Goal: Task Accomplishment & Management: Manage account settings

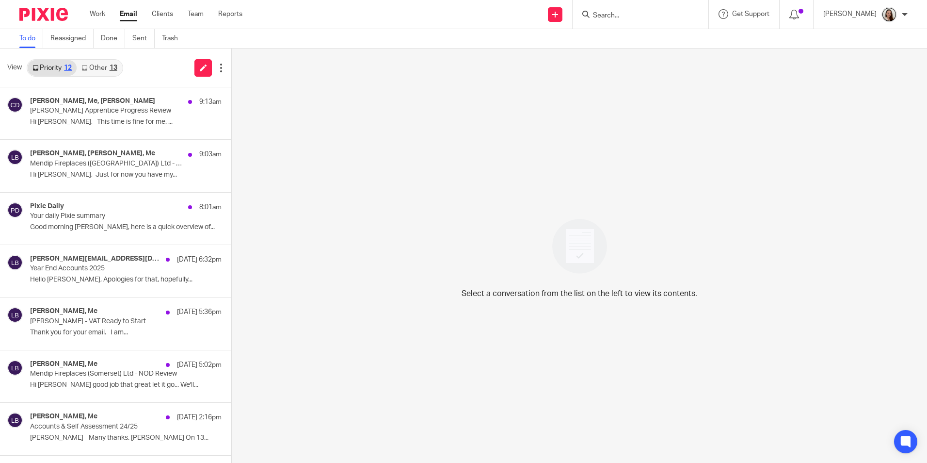
click at [647, 16] on input "Search" at bounding box center [635, 16] width 87 height 9
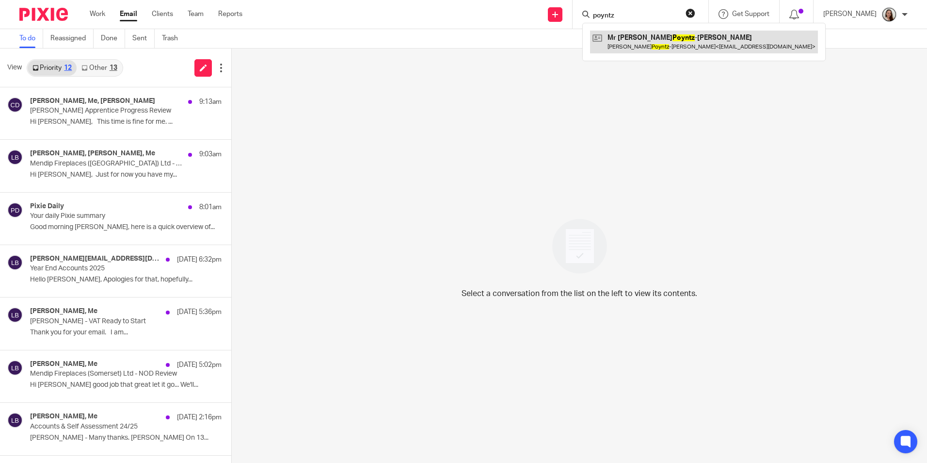
type input "poyntz"
click at [683, 44] on link at bounding box center [704, 42] width 228 height 22
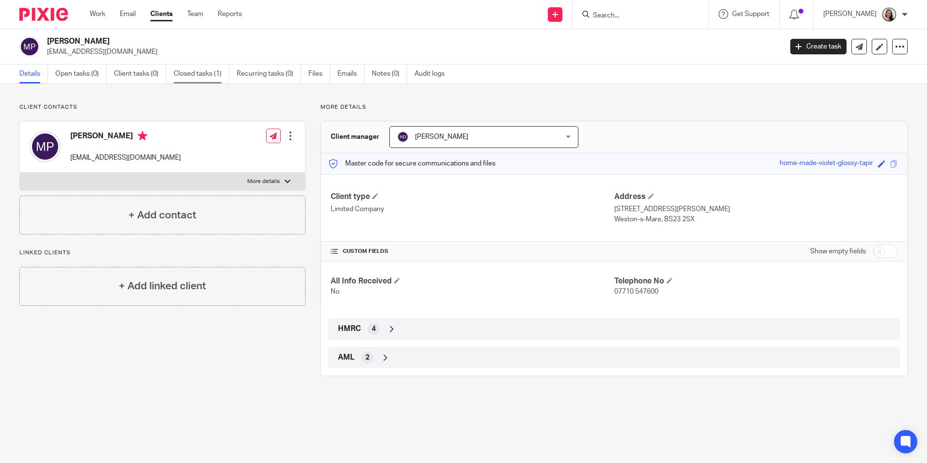
click at [205, 77] on link "Closed tasks (1)" at bounding box center [202, 73] width 56 height 19
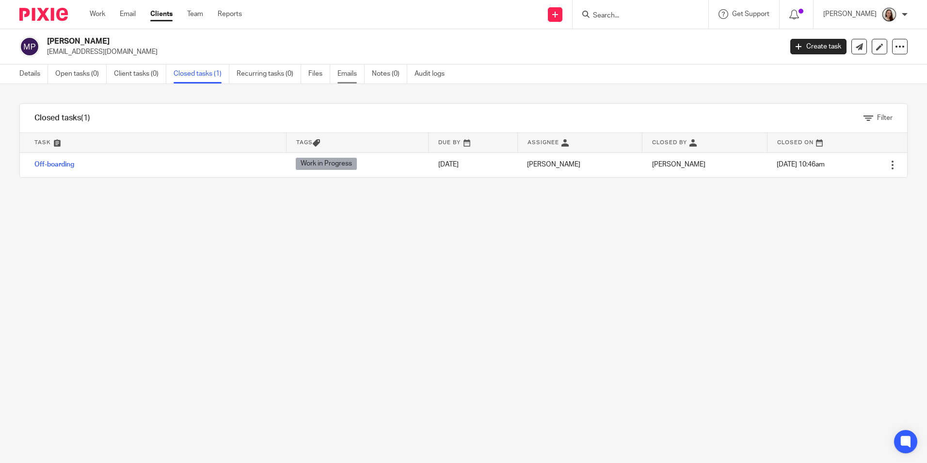
click at [348, 76] on link "Emails" at bounding box center [351, 73] width 27 height 19
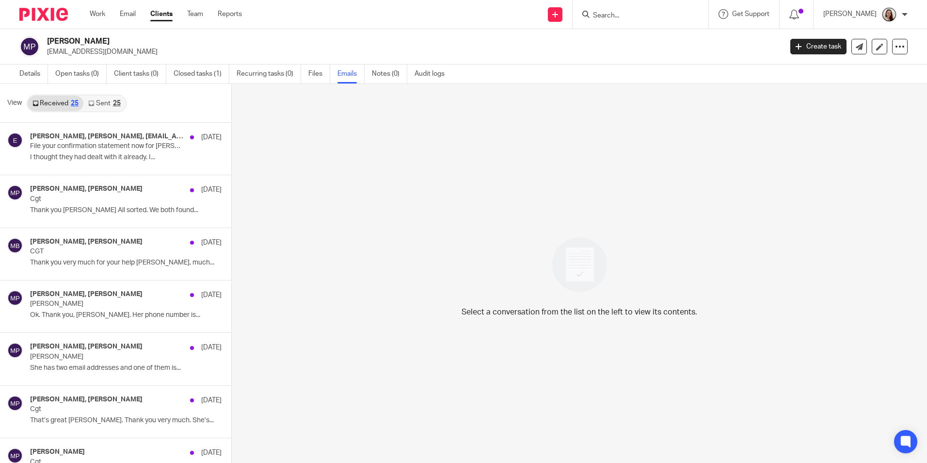
click at [114, 96] on link "Sent 25" at bounding box center [104, 104] width 42 height 16
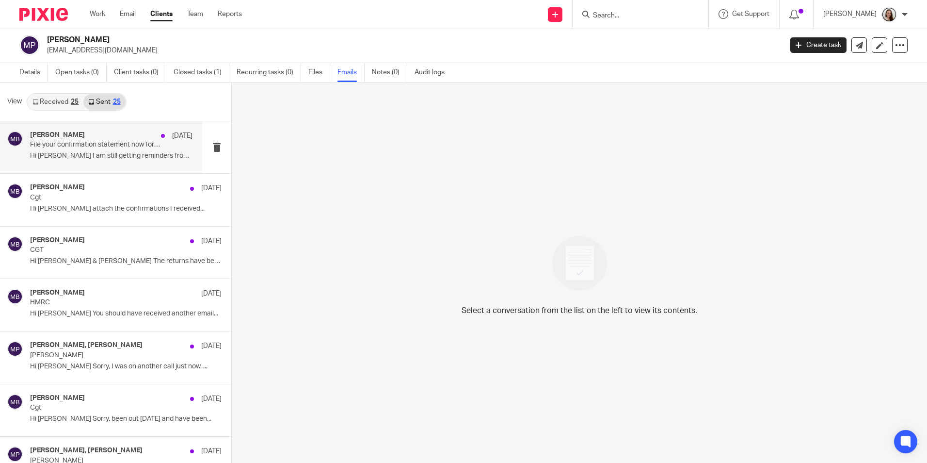
click at [99, 157] on p "Hi Matt I am still getting reminders from..." at bounding box center [111, 156] width 162 height 8
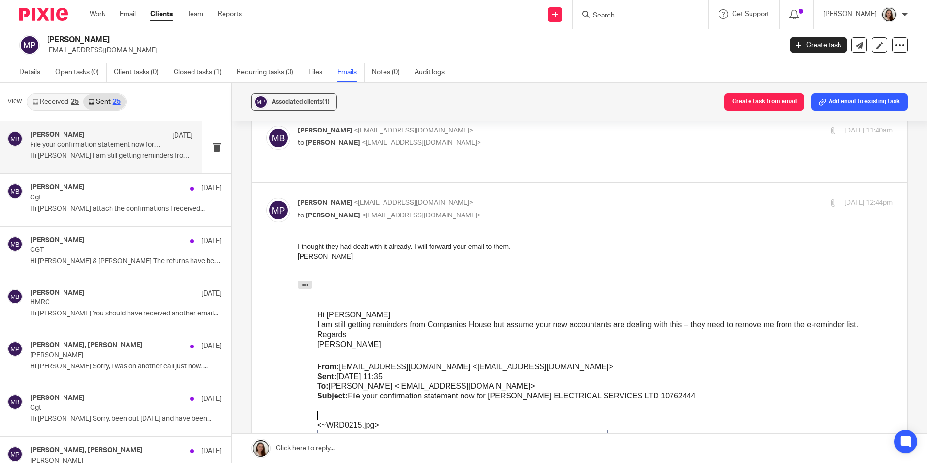
scroll to position [0, 0]
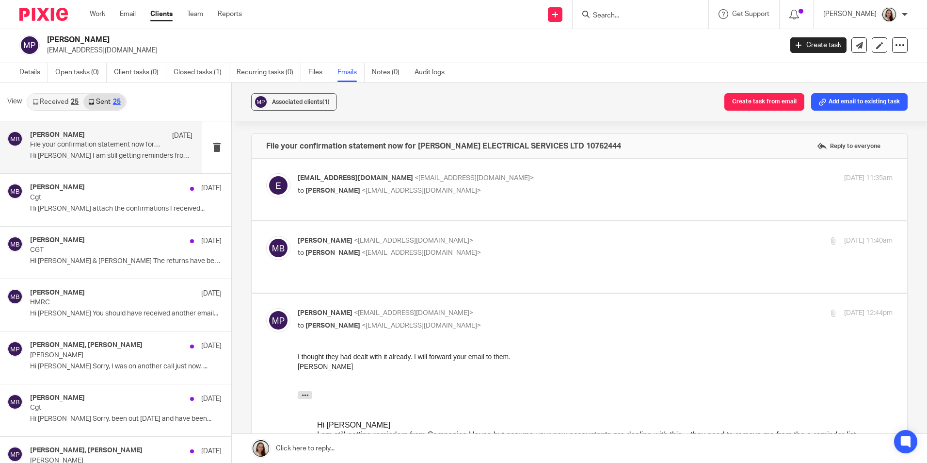
click at [545, 195] on p "to Martin Bowe <martinbowe@probusinessuk.com>" at bounding box center [496, 191] width 397 height 10
checkbox input "true"
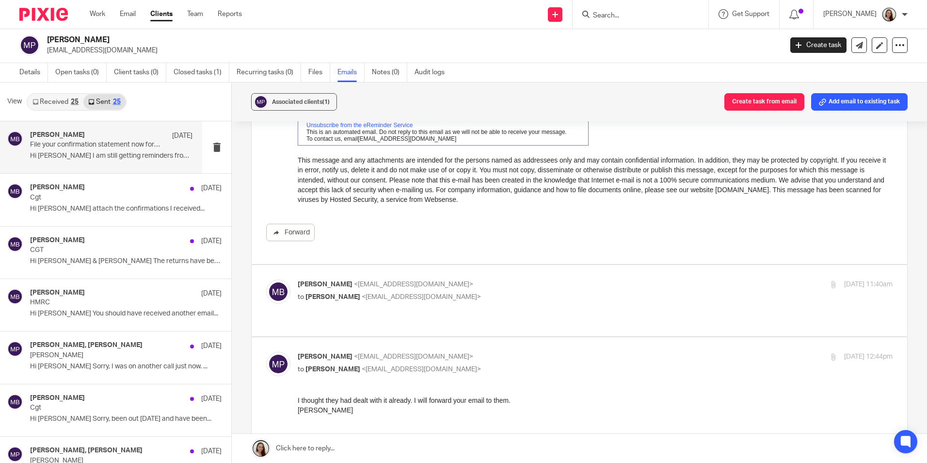
scroll to position [388, 0]
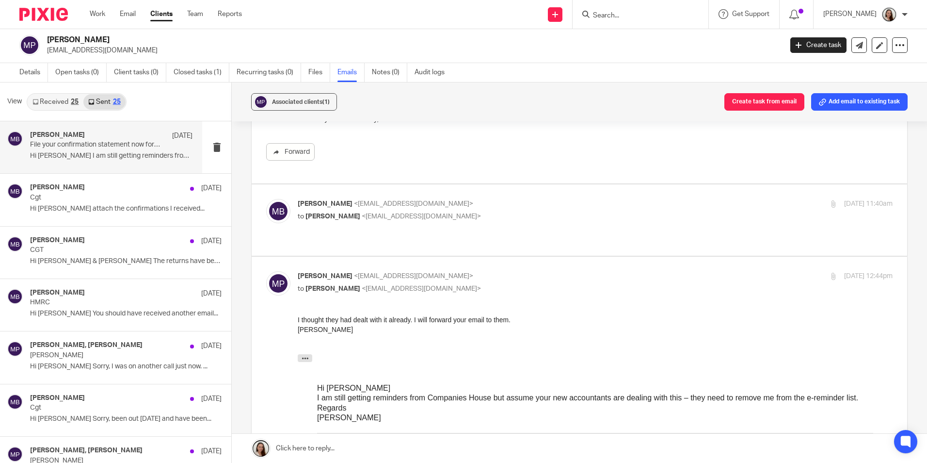
click at [542, 215] on p "to Matthew poyntz-wright <matthewspw@hotmail.com>" at bounding box center [496, 216] width 397 height 10
checkbox input "true"
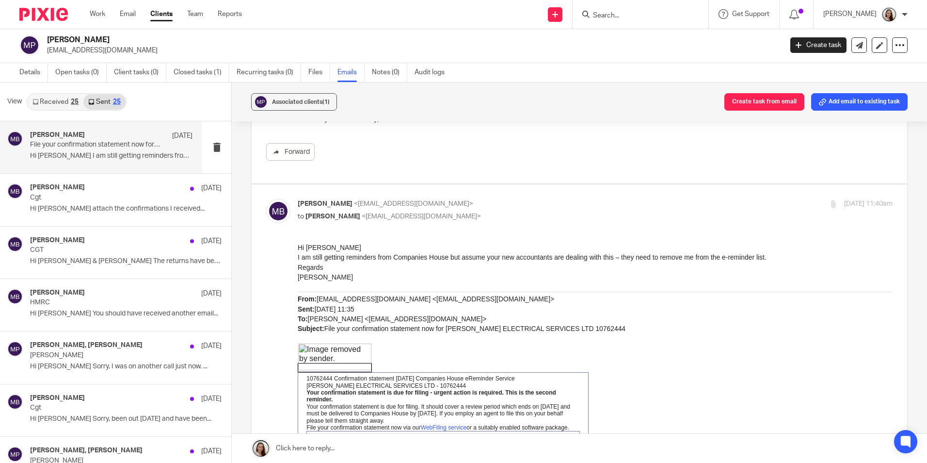
scroll to position [0, 0]
click at [103, 200] on p "Cgt" at bounding box center [95, 197] width 130 height 8
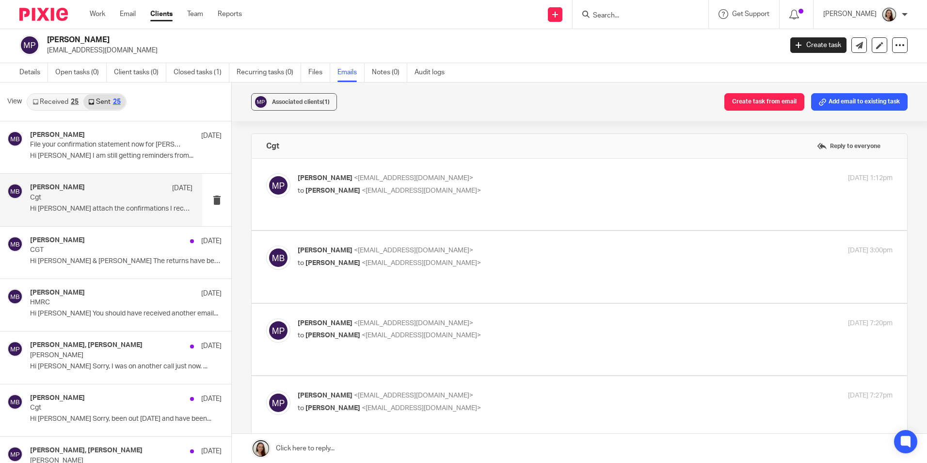
click at [529, 214] on div "Matthew poyntz-wright <matthewspw@hotmail.com> to Martin Bowe <martinbowe@probu…" at bounding box center [579, 194] width 627 height 42
click at [512, 199] on div "Matthew poyntz-wright <matthewspw@hotmail.com> to Martin Bowe <martinbowe@probu…" at bounding box center [579, 194] width 627 height 42
click at [530, 181] on p "Matthew poyntz-wright <matthewspw@hotmail.com>" at bounding box center [496, 178] width 397 height 10
checkbox input "true"
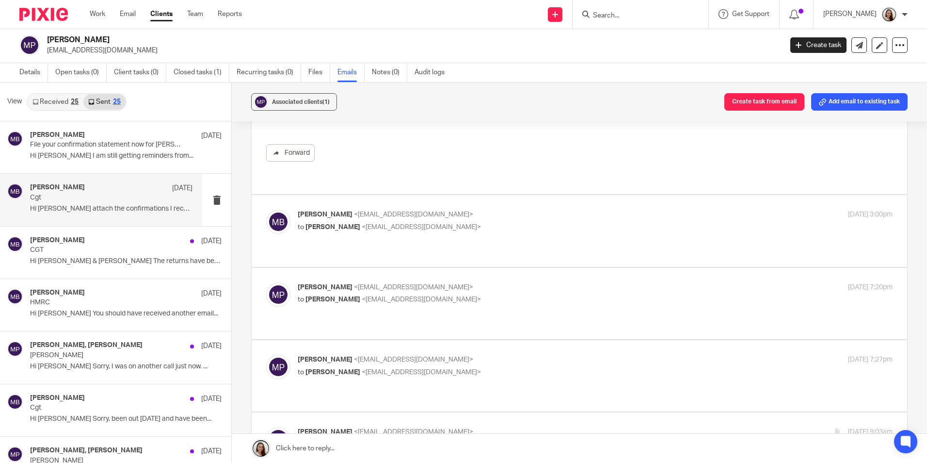
scroll to position [145, 0]
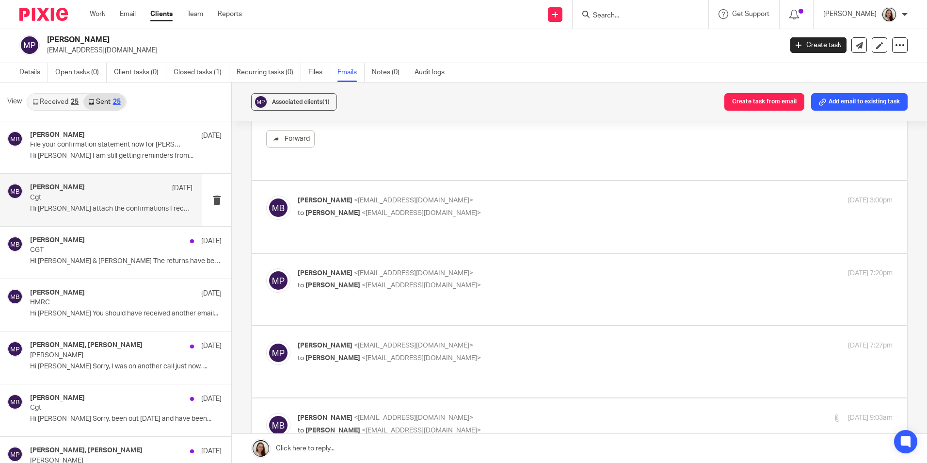
click at [516, 217] on p "to Matthew poyntz-wright <matthewspw@hotmail.com>" at bounding box center [496, 213] width 397 height 10
checkbox input "true"
click at [518, 207] on div "Matthew poyntz-wright <matthewspw@hotmail.com> to Martin Bowe <martinbowe@probu…" at bounding box center [595, 205] width 595 height 24
checkbox input "true"
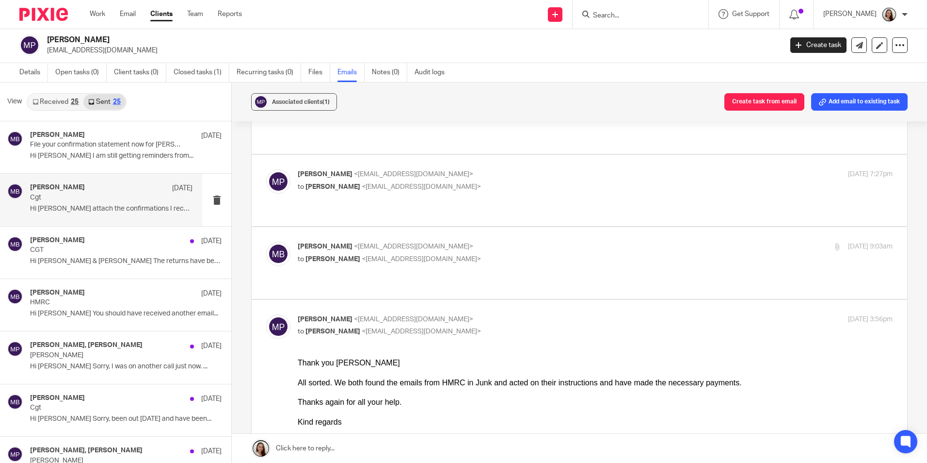
scroll to position [776, 0]
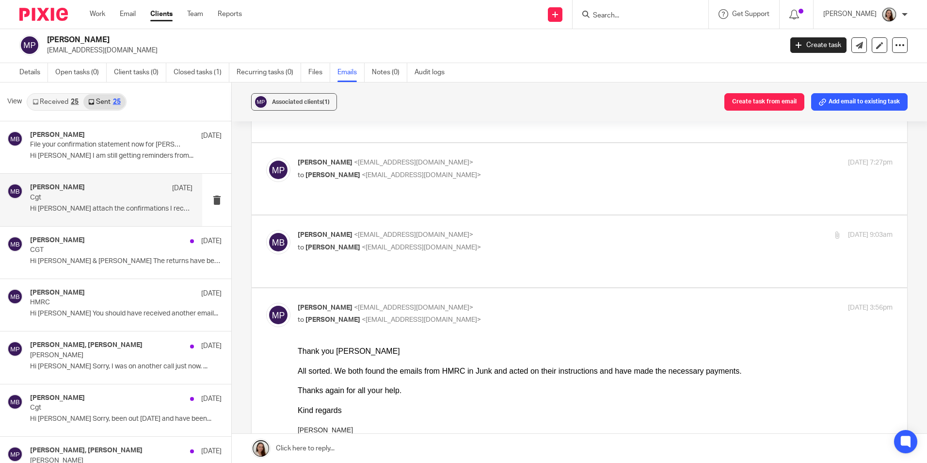
click at [516, 176] on div "Matthew poyntz-wright <matthewspw@hotmail.com> to Martin Bowe <martinbowe@probu…" at bounding box center [579, 179] width 627 height 42
click at [516, 193] on label at bounding box center [580, 178] width 656 height 71
click at [266, 158] on input "checkbox" at bounding box center [266, 157] width 0 height 0
checkbox input "true"
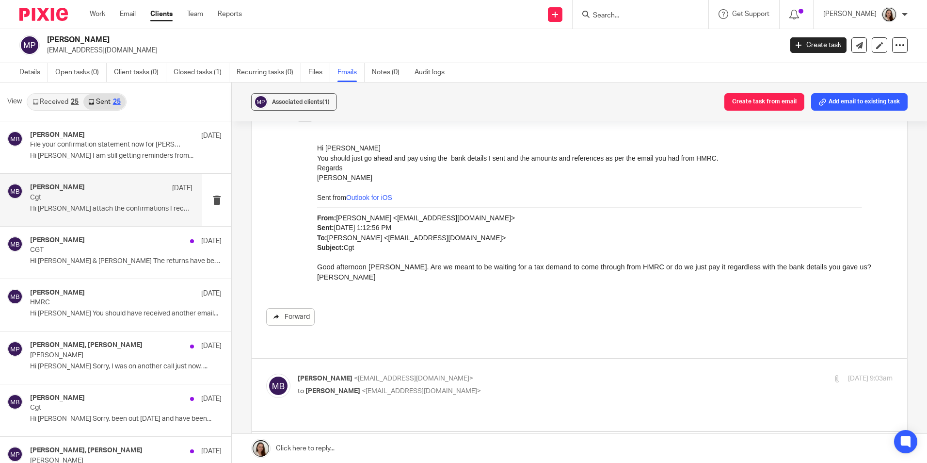
scroll to position [921, 0]
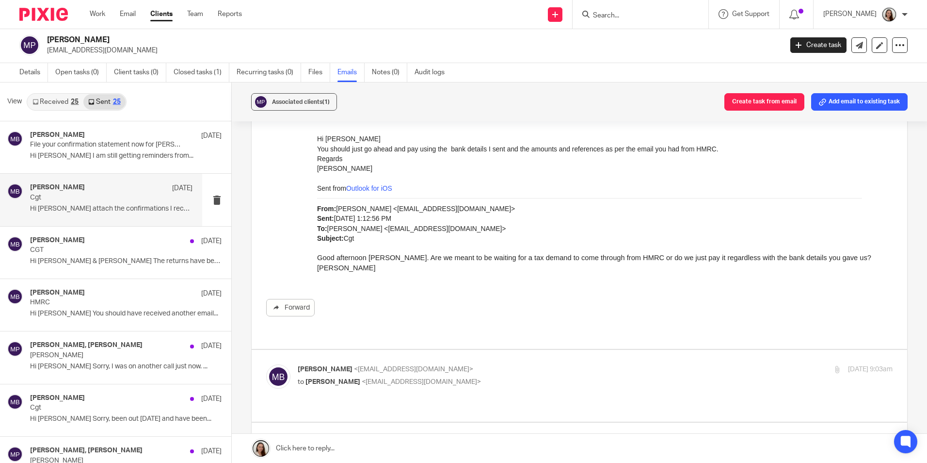
click at [59, 108] on link "Received 25" at bounding box center [56, 102] width 56 height 16
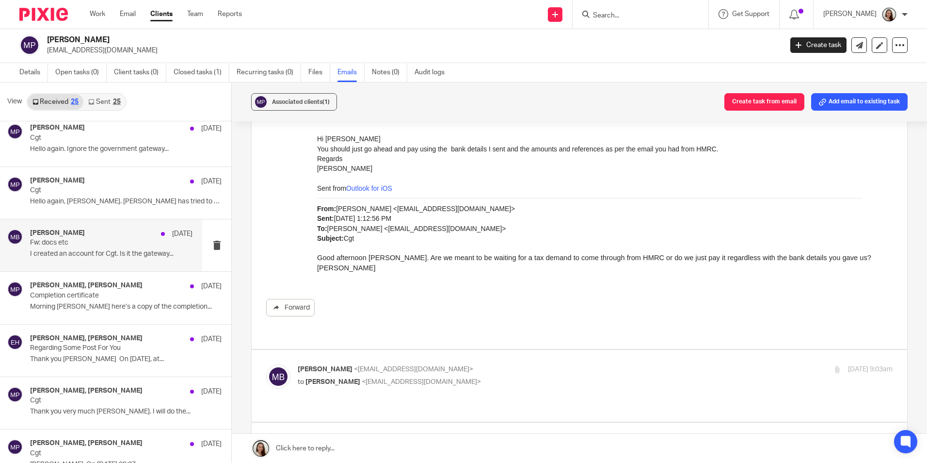
scroll to position [339, 0]
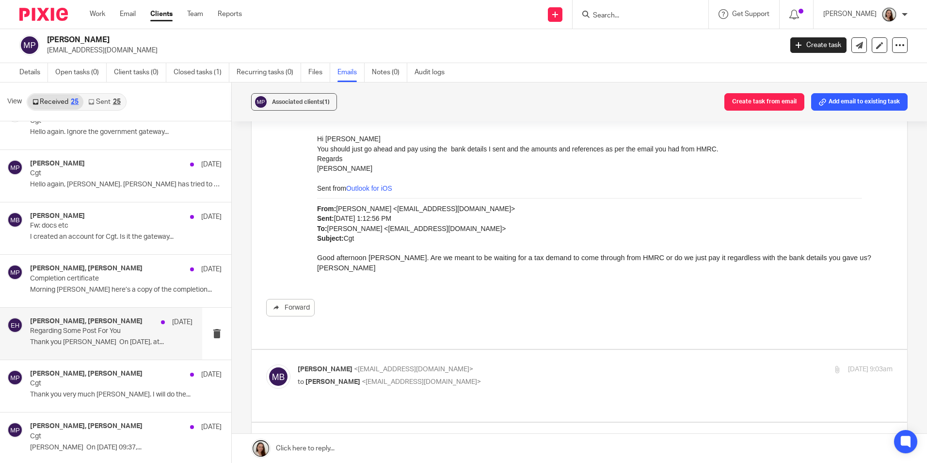
click at [81, 333] on p "Regarding Some Post For You" at bounding box center [95, 331] width 130 height 8
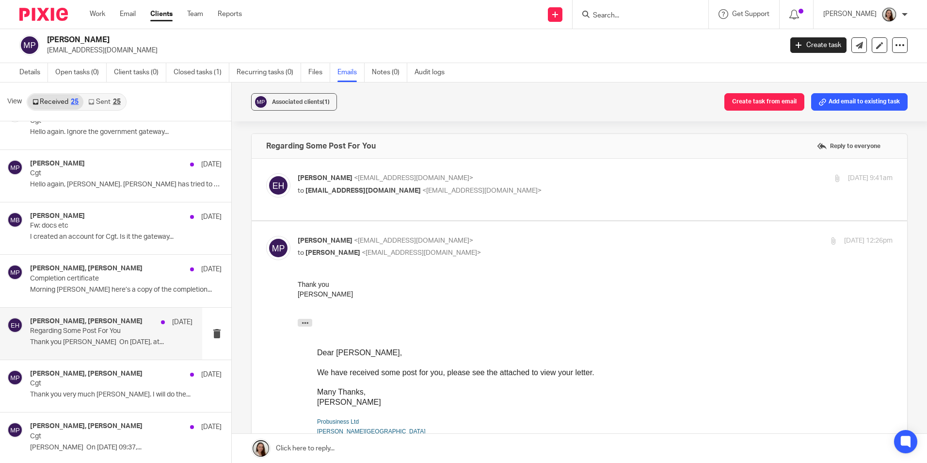
scroll to position [0, 0]
click at [569, 191] on p "to matthewspw@hotmail.com <matthewspw@hotmail.com>" at bounding box center [496, 191] width 397 height 10
checkbox input "true"
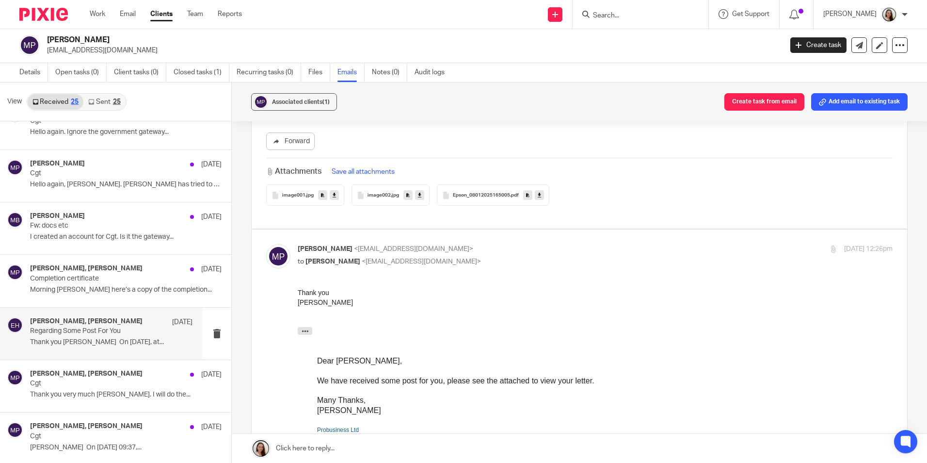
scroll to position [436, 0]
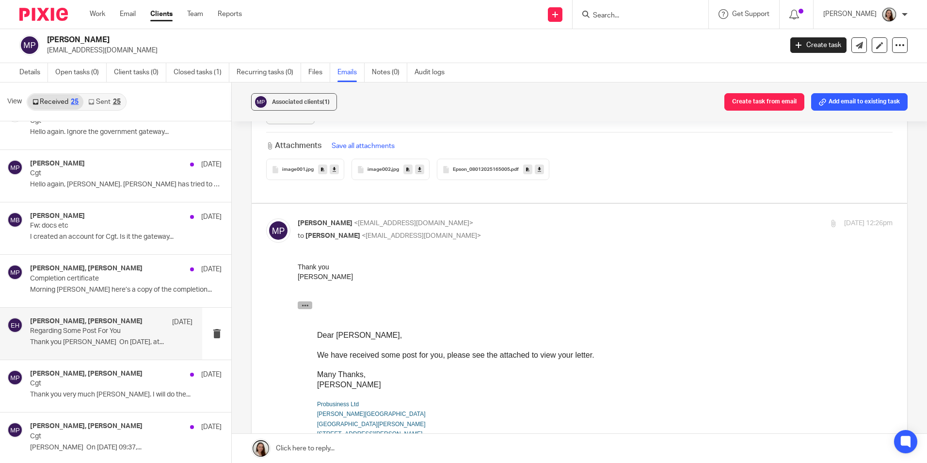
click at [303, 306] on icon "button" at bounding box center [305, 305] width 7 height 7
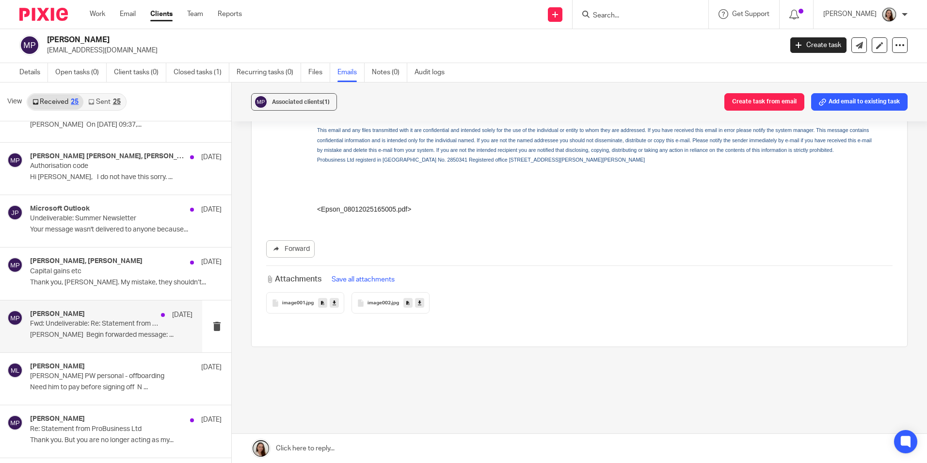
scroll to position [679, 0]
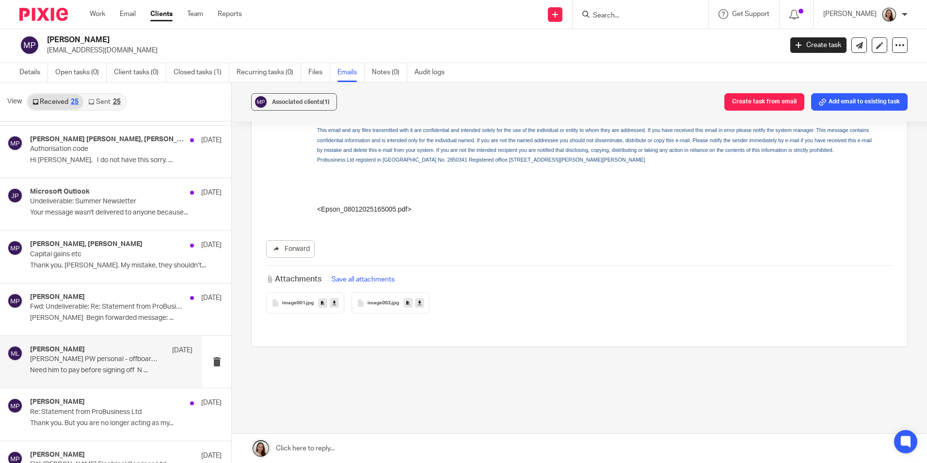
click at [91, 374] on p "Need him to pay before signing off N ..." at bounding box center [111, 370] width 162 height 8
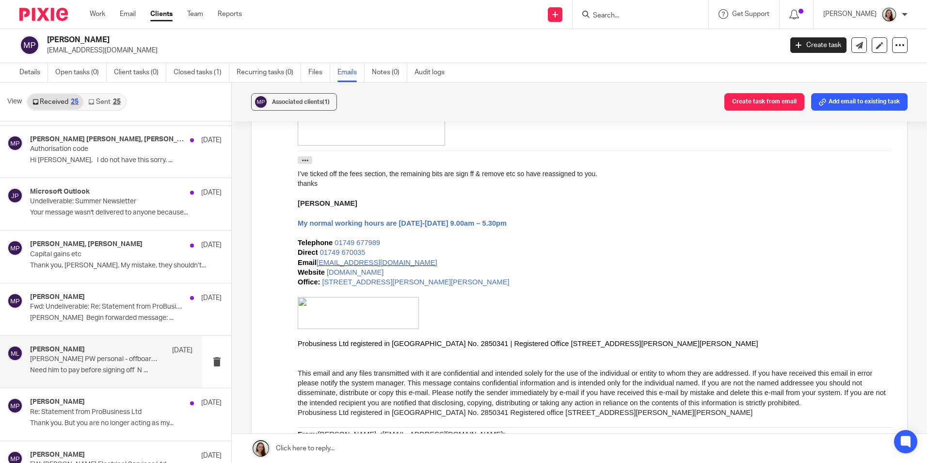
scroll to position [0, 0]
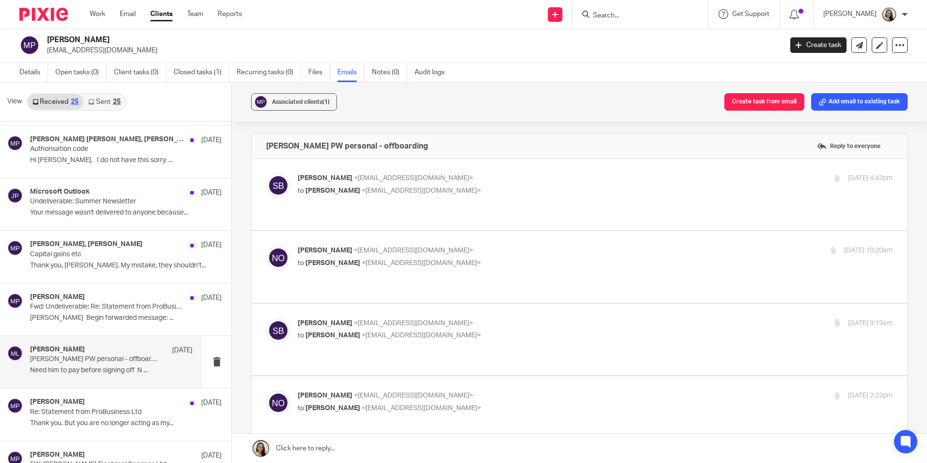
click at [468, 208] on label at bounding box center [580, 194] width 656 height 71
click at [266, 173] on input "checkbox" at bounding box center [266, 173] width 0 height 0
checkbox input "true"
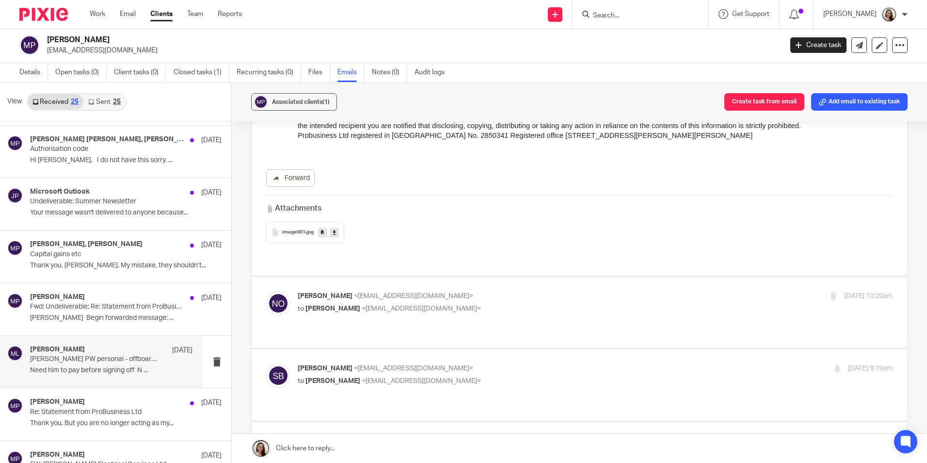
scroll to position [339, 0]
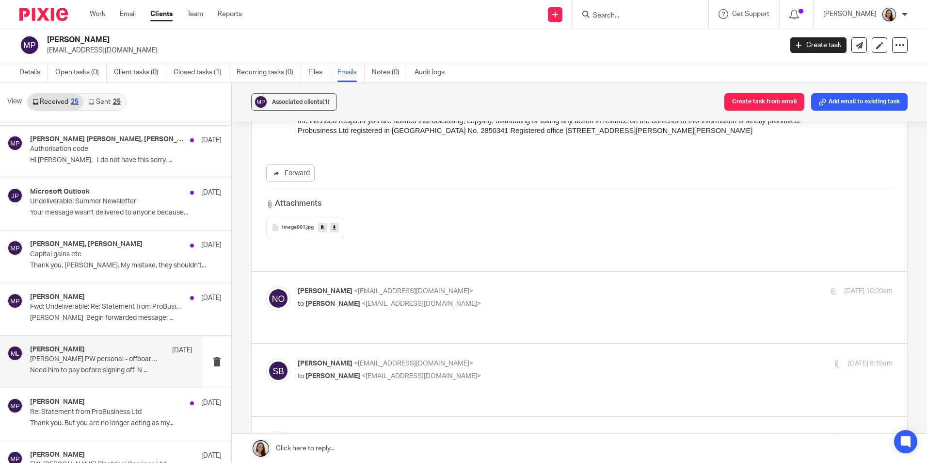
click at [502, 299] on p "to Sonia Bird <soniabird@probusinessuk.com>" at bounding box center [496, 304] width 397 height 10
checkbox input "true"
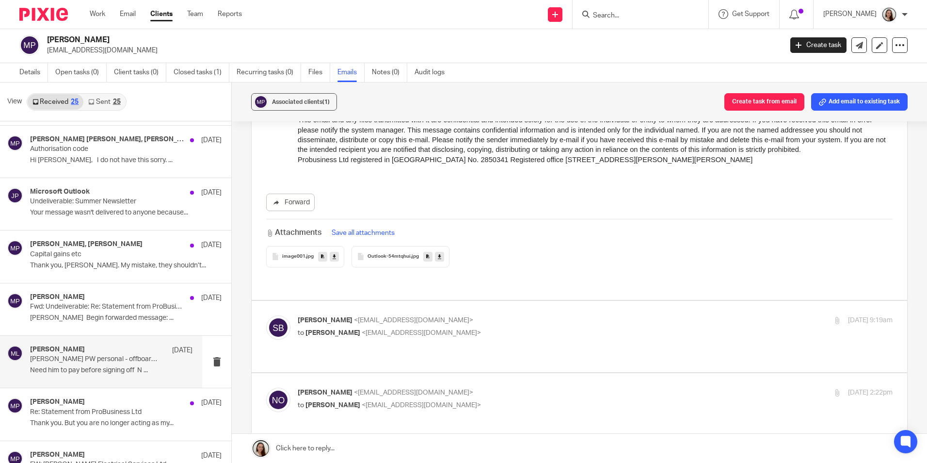
scroll to position [970, 0]
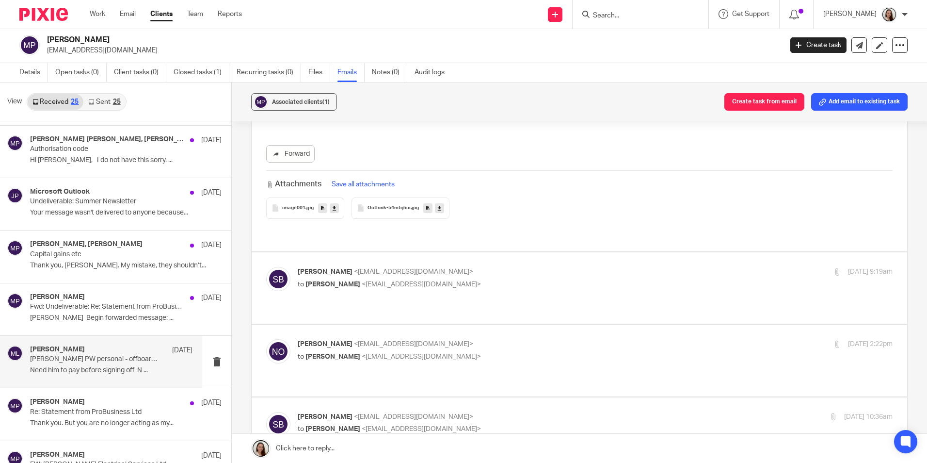
click at [488, 279] on p "to Niall O'Driscoll <niallodriscoll@probusinessuk.com>" at bounding box center [496, 284] width 397 height 10
checkbox input "true"
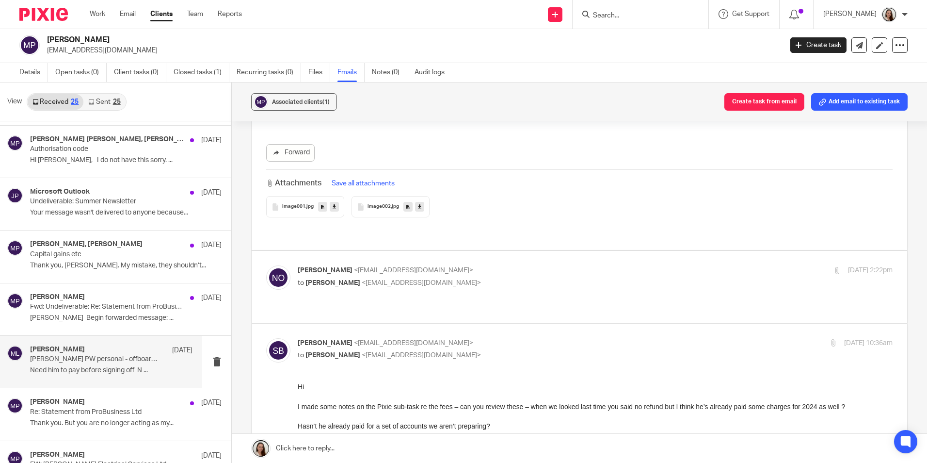
scroll to position [1940, 0]
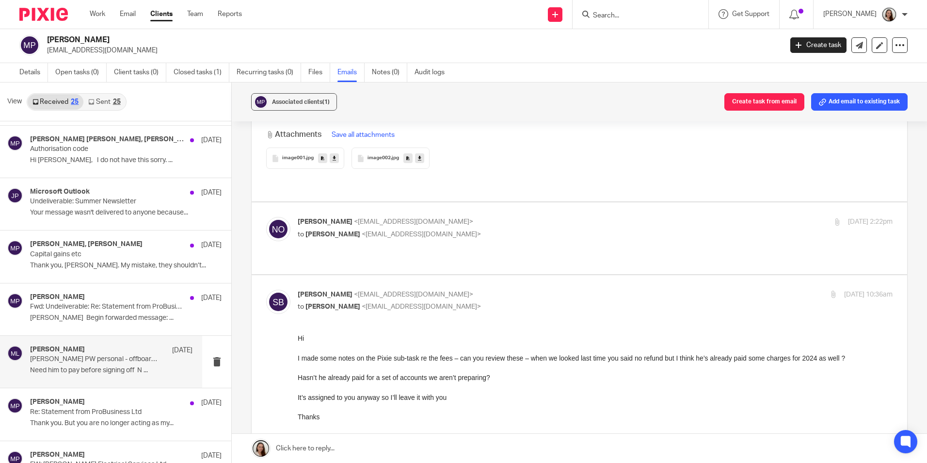
click at [530, 217] on div "Niall O'Driscoll <niallodriscoll@probusinessuk.com> to Sonia Bird <soniabird@pr…" at bounding box center [579, 238] width 627 height 42
click at [529, 221] on label at bounding box center [580, 237] width 656 height 71
click at [266, 217] on input "checkbox" at bounding box center [266, 216] width 0 height 0
checkbox input "true"
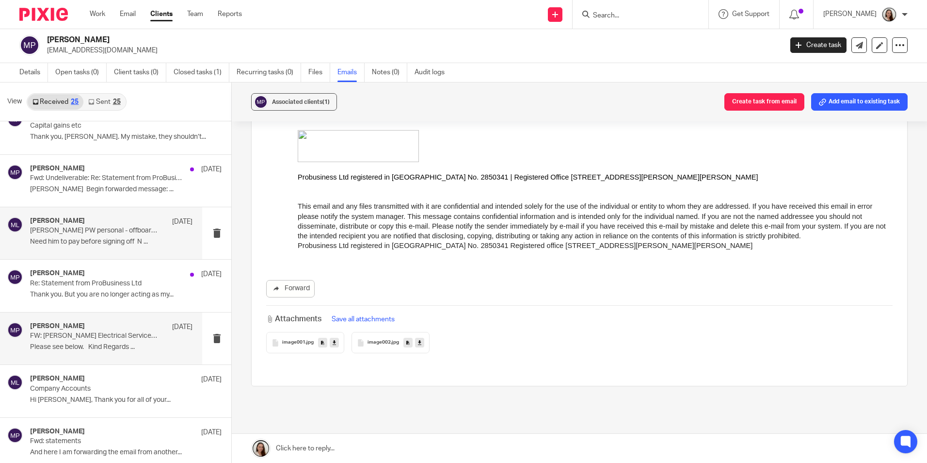
scroll to position [824, 0]
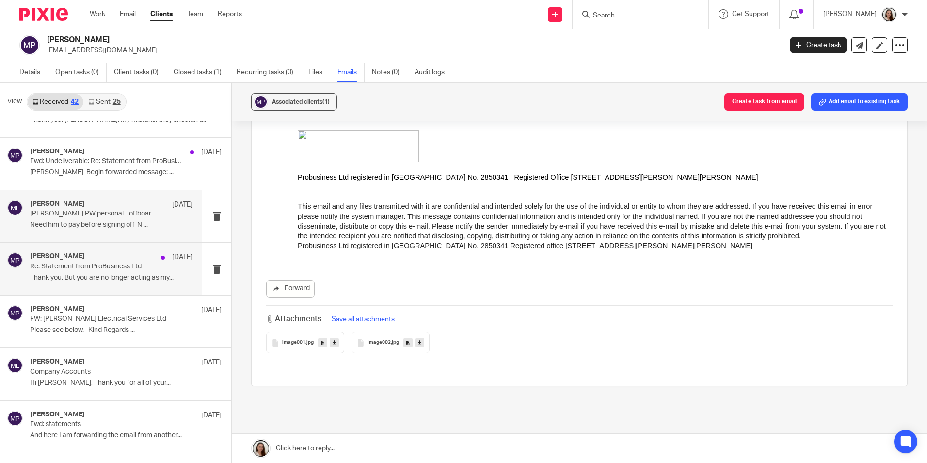
click at [75, 279] on p "Thank you. But you are no longer acting as my..." at bounding box center [111, 277] width 162 height 8
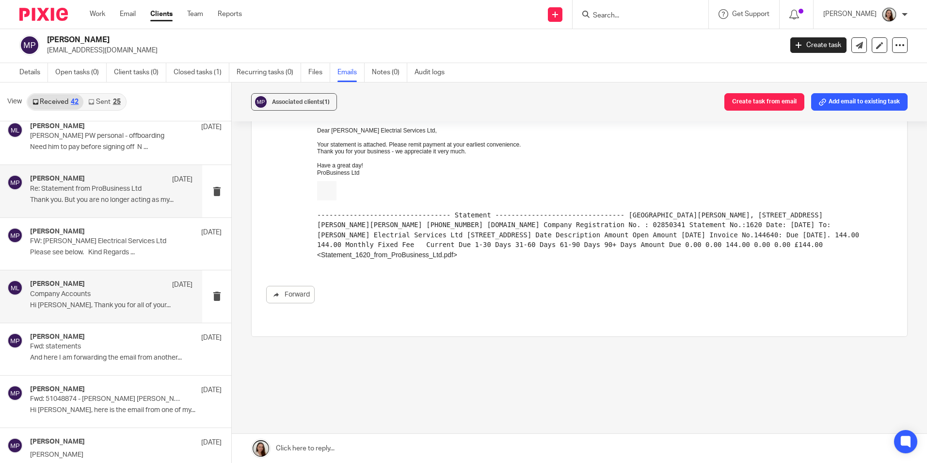
scroll to position [921, 0]
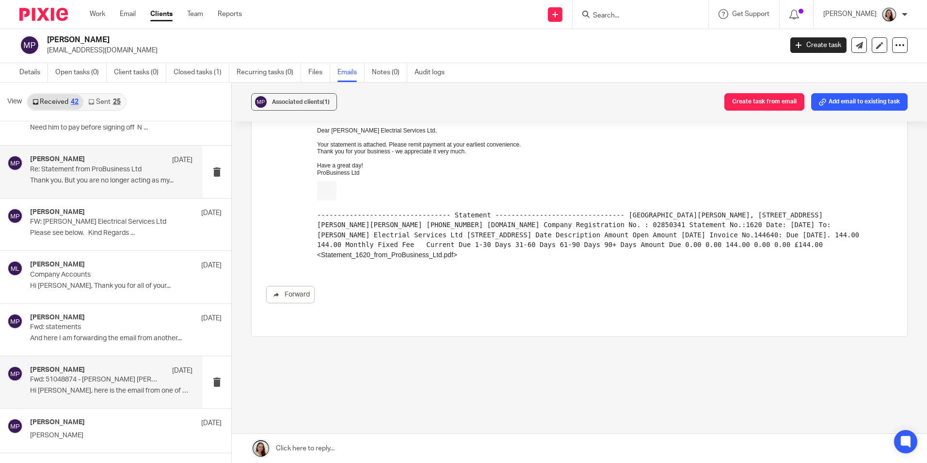
click at [69, 392] on p "Hi Sonia, here is the email from one of my..." at bounding box center [111, 390] width 162 height 8
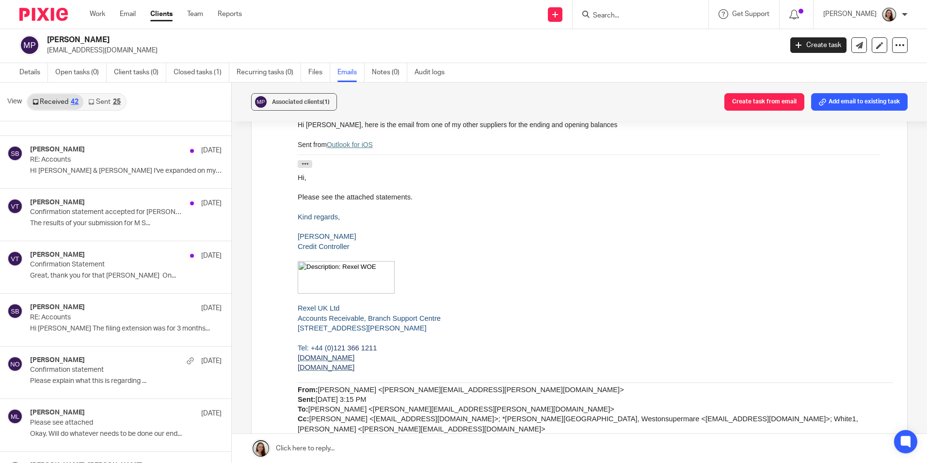
scroll to position [1358, 0]
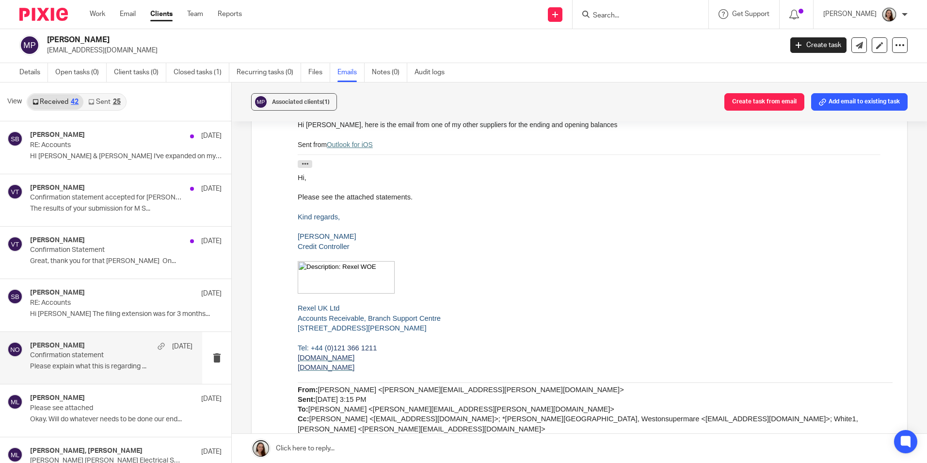
click at [96, 364] on p "Please explain what this is regarding ..." at bounding box center [111, 366] width 162 height 8
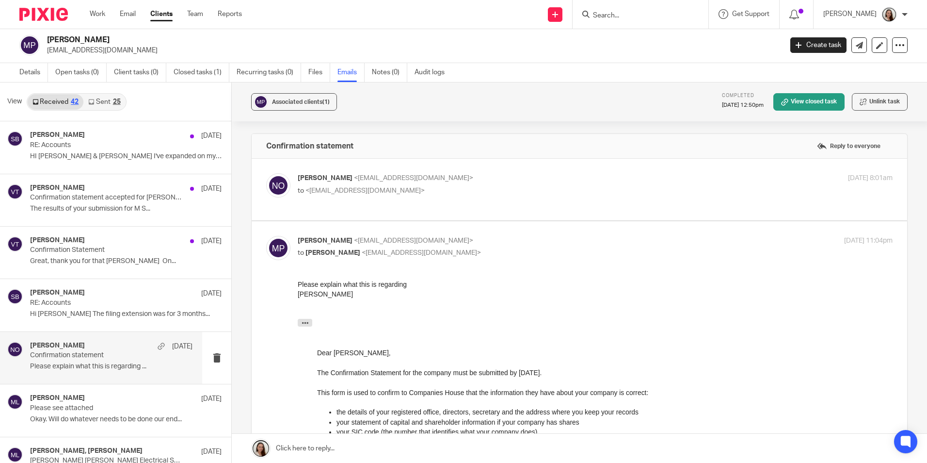
scroll to position [0, 0]
click at [437, 192] on p "to <matthewspw@icloud.com>" at bounding box center [496, 191] width 397 height 10
checkbox input "true"
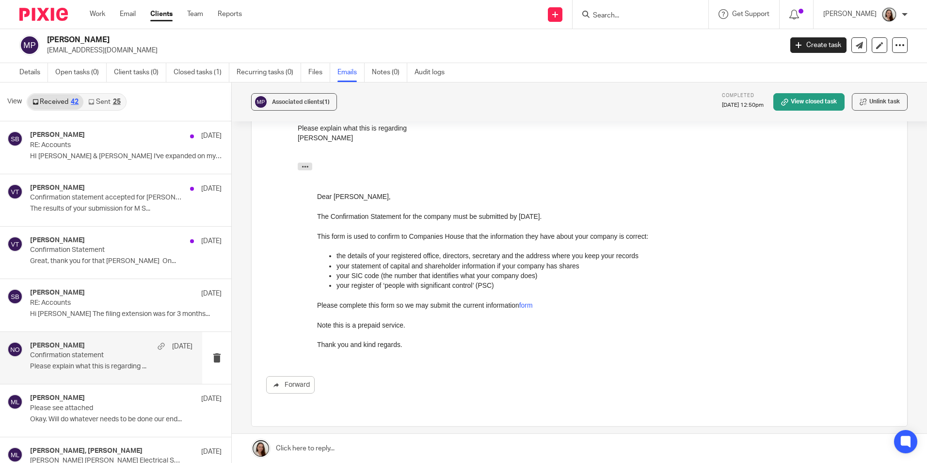
scroll to position [256, 0]
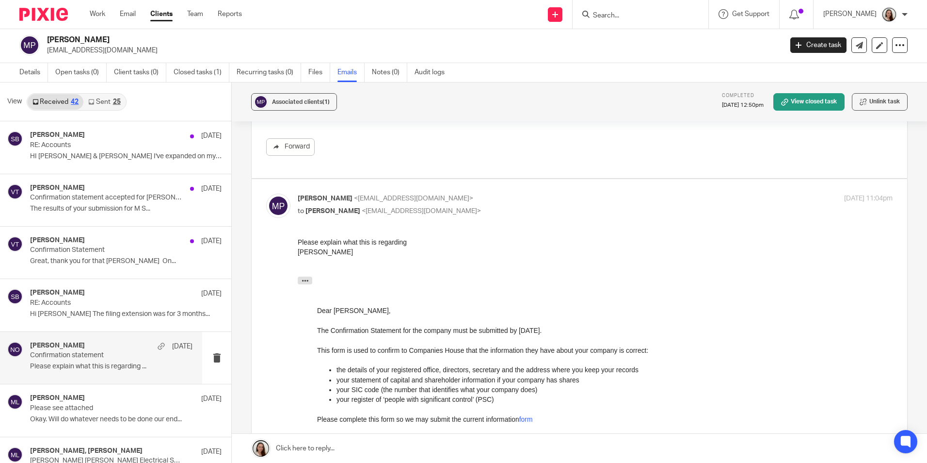
drag, startPoint x: 440, startPoint y: 308, endPoint x: 344, endPoint y: 312, distance: 95.6
click at [344, 312] on p "Dear Mr Matthew Stephen Poyntz-Wright," at bounding box center [595, 310] width 556 height 10
drag, startPoint x: 344, startPoint y: 312, endPoint x: 342, endPoint y: 319, distance: 6.6
drag, startPoint x: 342, startPoint y: 319, endPoint x: 391, endPoint y: 332, distance: 50.2
click at [391, 332] on p "The Confirmation Statement for the company must be submitted by 22 May 2024." at bounding box center [595, 330] width 556 height 10
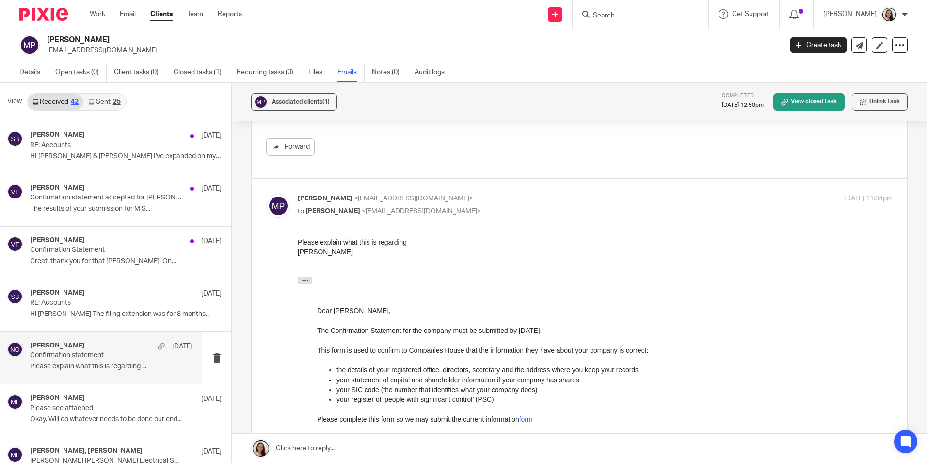
drag, startPoint x: 440, startPoint y: 310, endPoint x: 345, endPoint y: 309, distance: 94.6
click at [345, 309] on p "Dear Mr Matthew Stephen Poyntz-Wright," at bounding box center [595, 310] width 556 height 10
copy p "Matthew Stephen Poyntz-Wright"
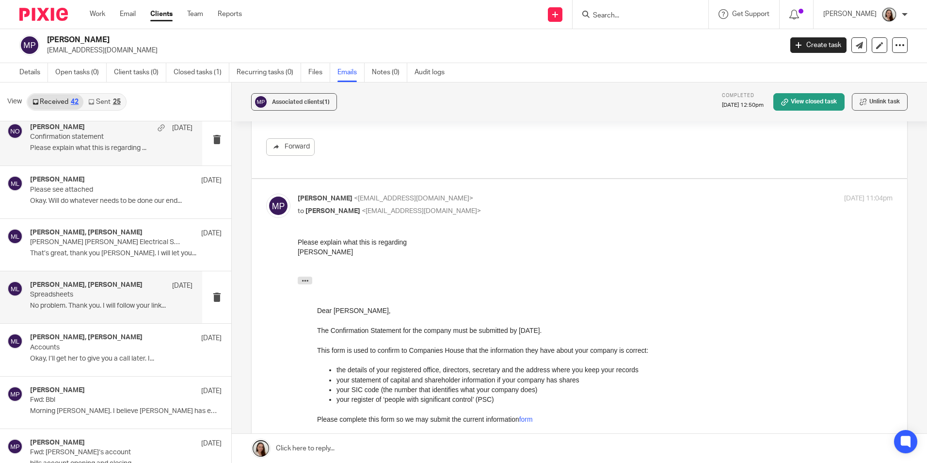
scroll to position [1600, 0]
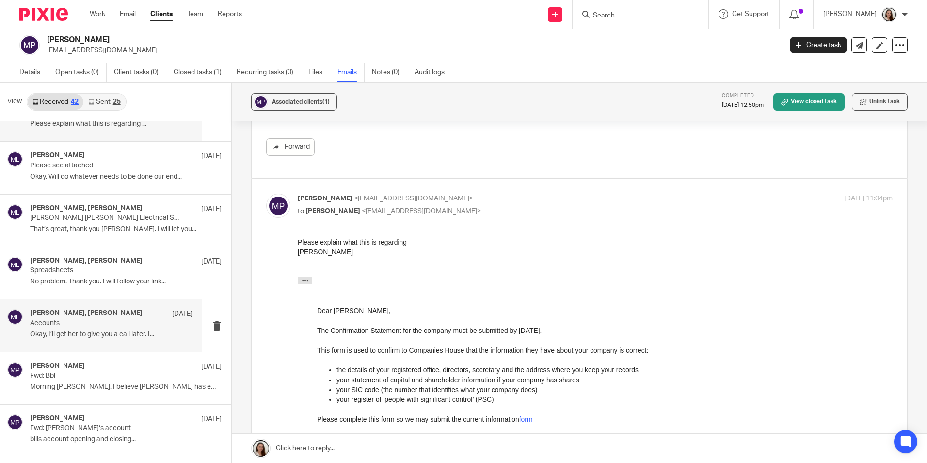
click at [88, 337] on p "Okay, I’ll get her to give you a call later. I..." at bounding box center [111, 334] width 162 height 8
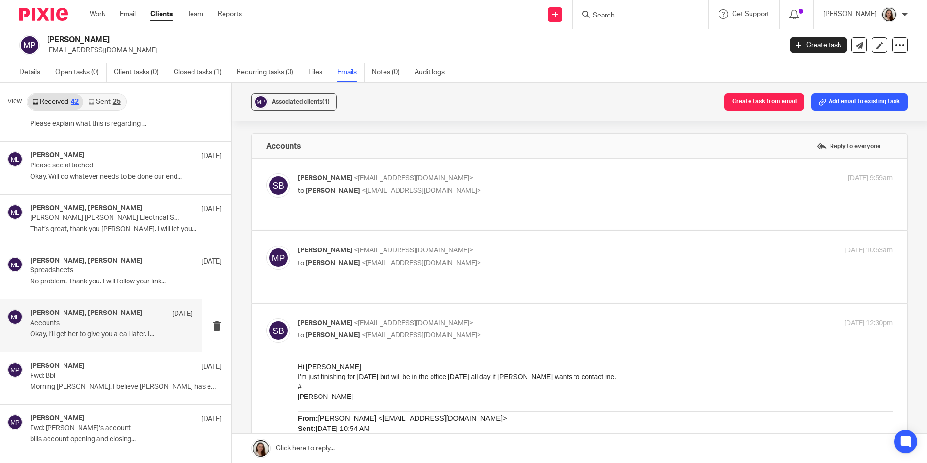
scroll to position [0, 0]
click at [470, 199] on div "Sonia Bird <soniabird@probusinessuk.com> to Matthew poyntz-wright <matthewspw@h…" at bounding box center [579, 194] width 627 height 42
click at [475, 207] on label at bounding box center [580, 194] width 656 height 71
click at [266, 173] on input "checkbox" at bounding box center [266, 173] width 0 height 0
checkbox input "true"
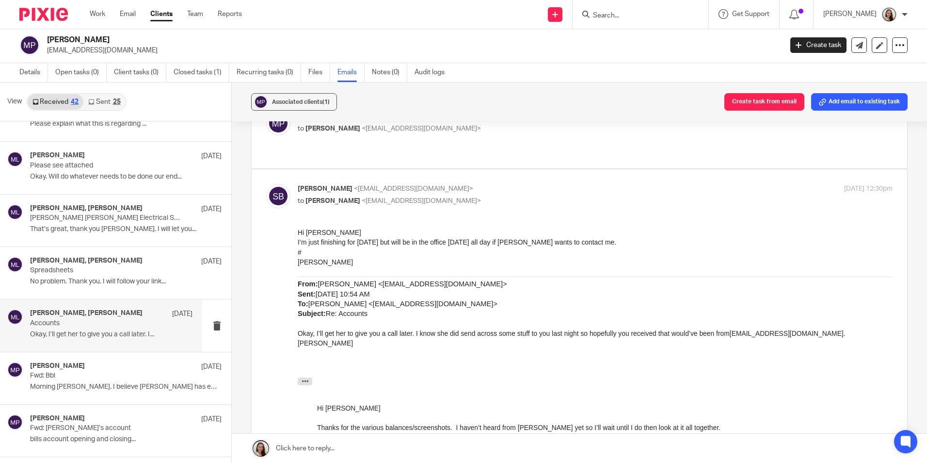
scroll to position [727, 0]
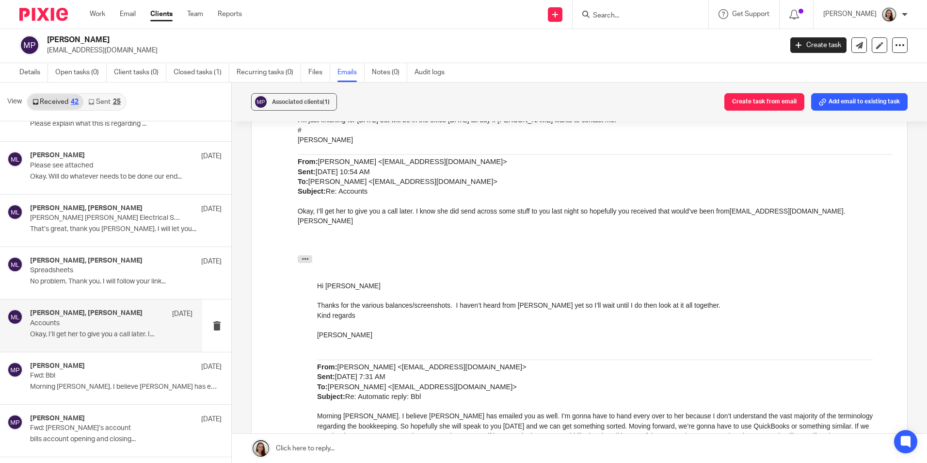
click at [679, 15] on input "Search" at bounding box center [635, 16] width 87 height 9
type input "parsyar"
click at [649, 15] on input "parsyar" at bounding box center [635, 16] width 87 height 9
click at [161, 11] on link "Clients" at bounding box center [161, 14] width 22 height 10
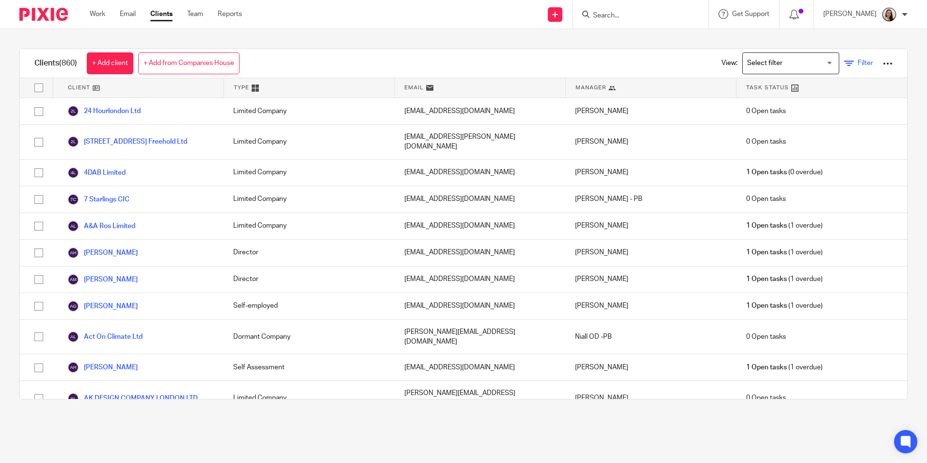
click at [860, 67] on div "View: Loading... Filter" at bounding box center [800, 63] width 186 height 29
click at [844, 65] on icon at bounding box center [849, 64] width 10 height 10
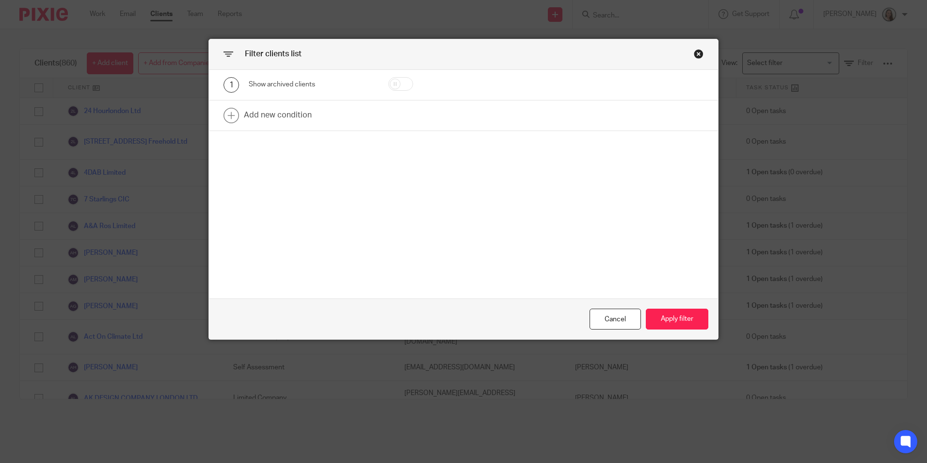
drag, startPoint x: 411, startPoint y: 83, endPoint x: 402, endPoint y: 83, distance: 8.3
click at [411, 85] on div at bounding box center [414, 85] width 82 height 16
click at [398, 83] on input "checkbox" at bounding box center [400, 84] width 25 height 14
checkbox input "true"
click at [278, 113] on link at bounding box center [463, 115] width 509 height 30
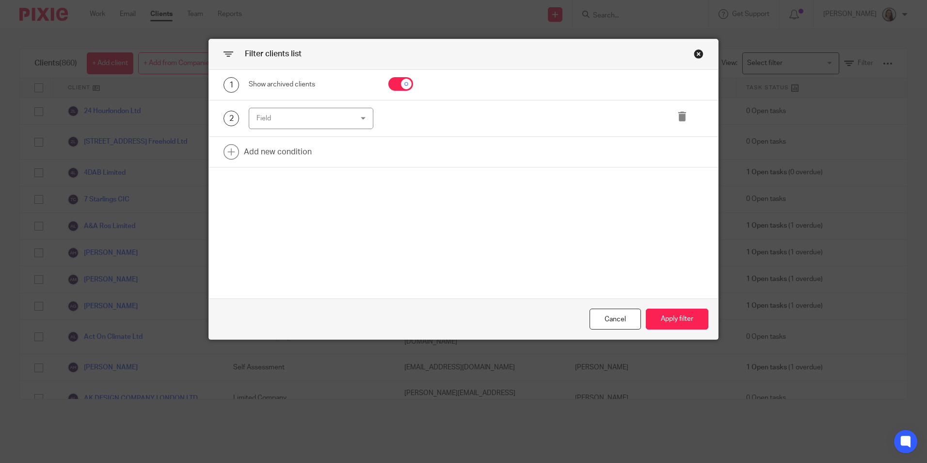
click at [330, 119] on div "Field" at bounding box center [303, 118] width 93 height 20
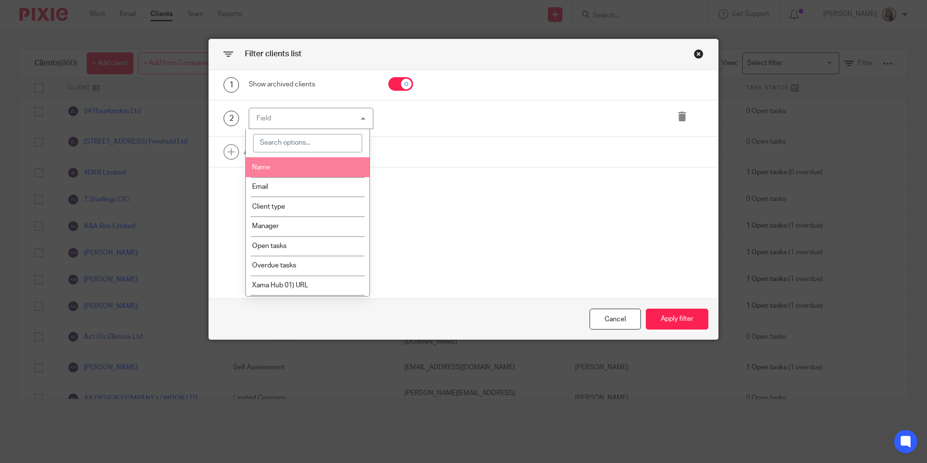
click at [302, 168] on li "Name" at bounding box center [308, 167] width 124 height 20
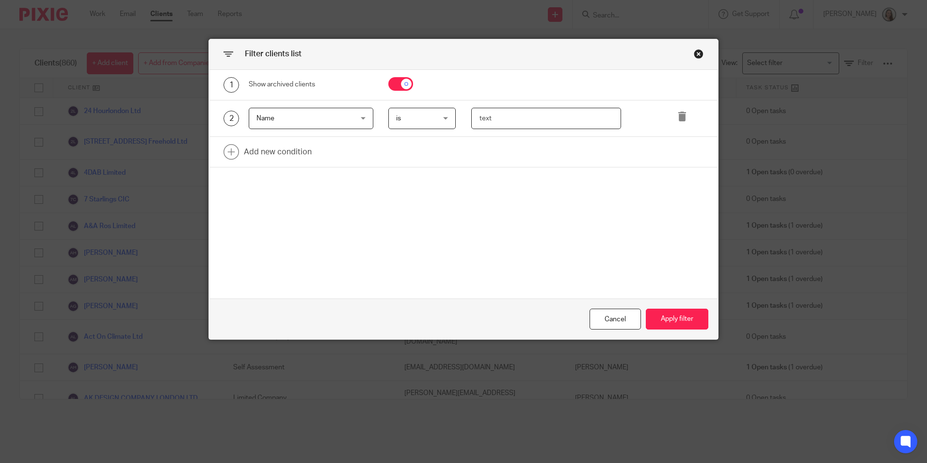
click at [479, 126] on input "text" at bounding box center [546, 119] width 150 height 22
type input "parsyar"
click at [685, 321] on button "Apply filter" at bounding box center [677, 318] width 63 height 21
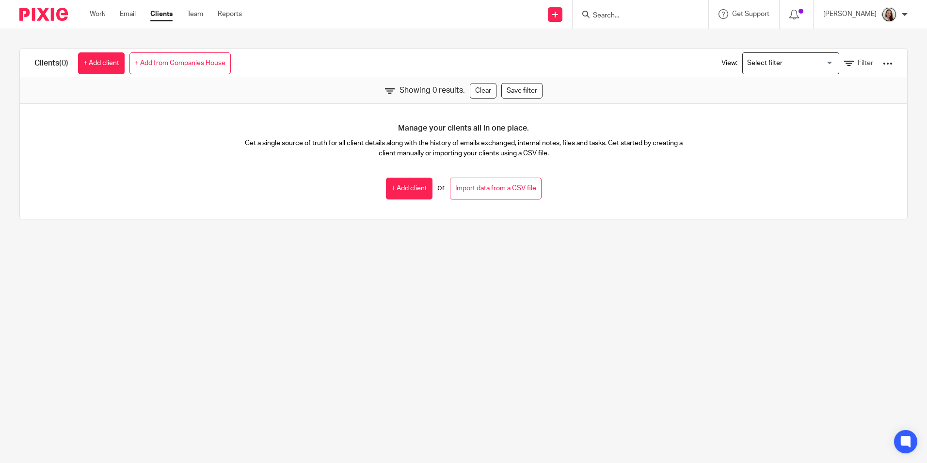
click at [661, 8] on form at bounding box center [643, 14] width 103 height 12
click at [648, 17] on input "Search" at bounding box center [635, 16] width 87 height 9
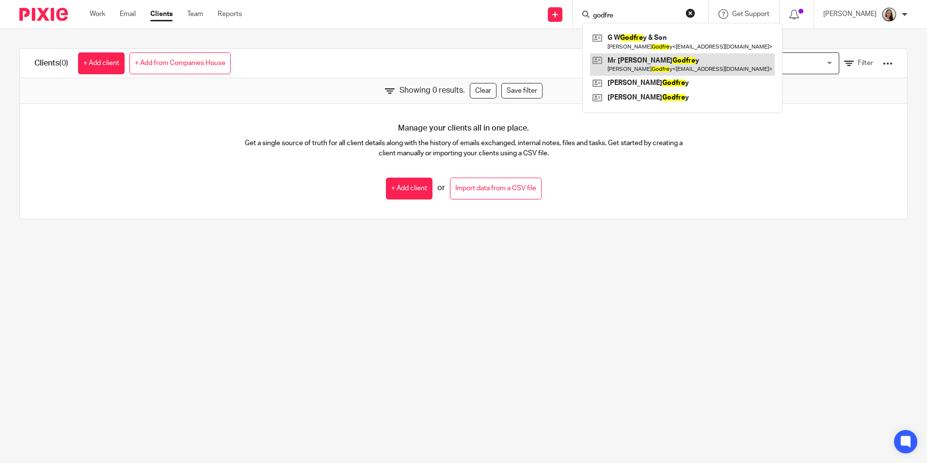
type input "godfre"
click at [671, 64] on link at bounding box center [682, 64] width 185 height 22
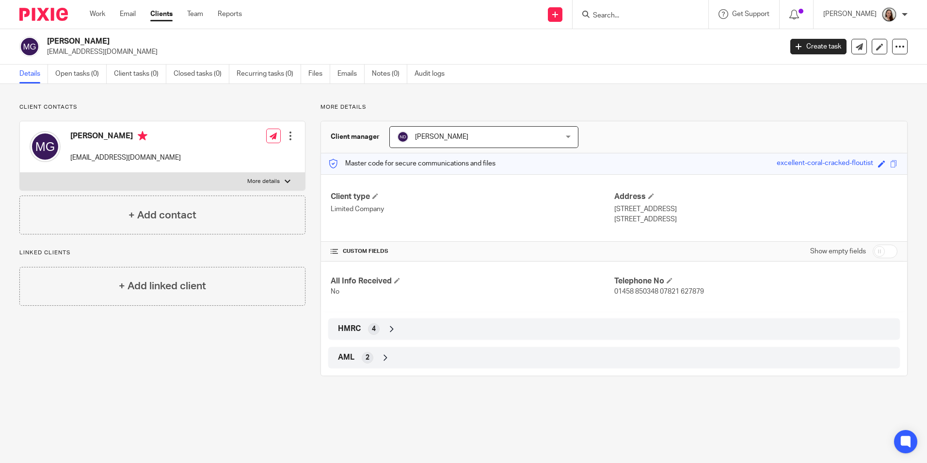
click at [642, 18] on input "Search" at bounding box center [635, 16] width 87 height 9
click at [98, 14] on link "Work" at bounding box center [98, 14] width 16 height 10
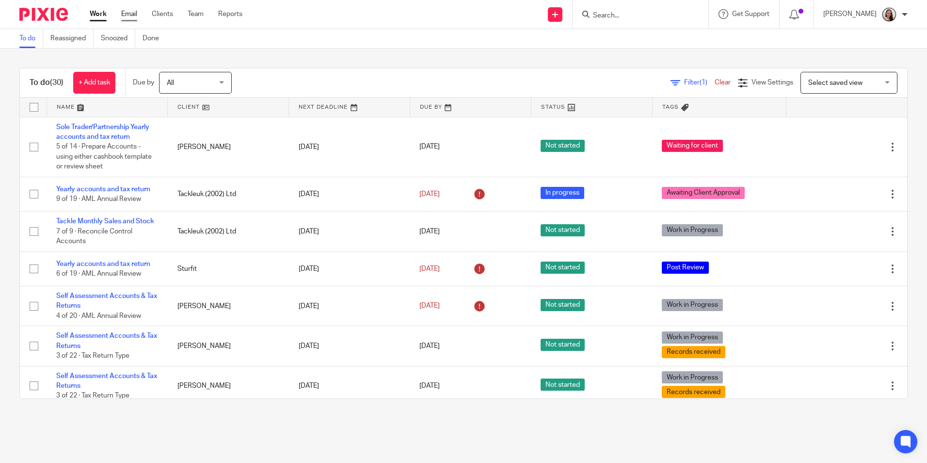
click at [131, 16] on link "Email" at bounding box center [129, 14] width 16 height 10
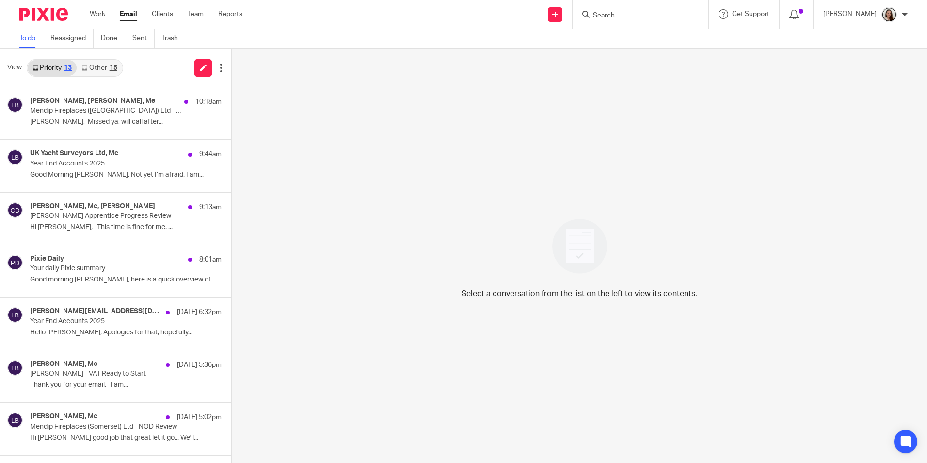
click at [99, 65] on link "Other 15" at bounding box center [99, 68] width 45 height 16
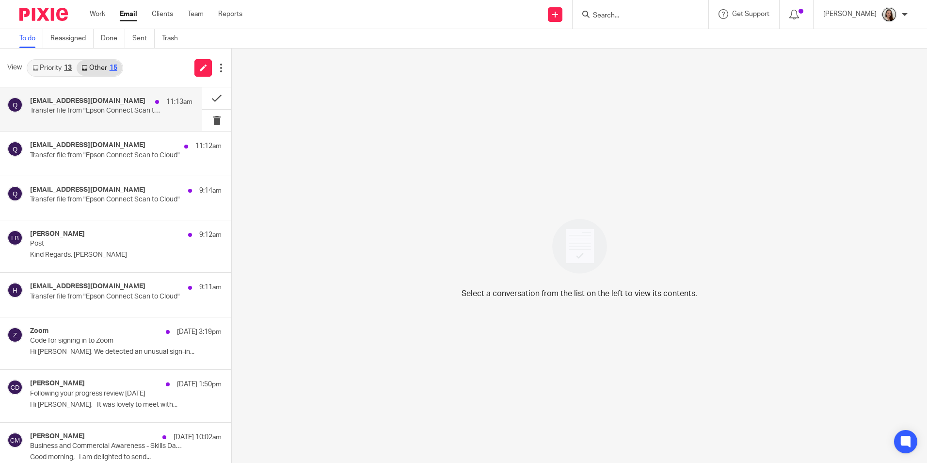
click at [100, 106] on div "qij71425qutiw3@print.epsonconnect.com 11:13am" at bounding box center [111, 102] width 162 height 10
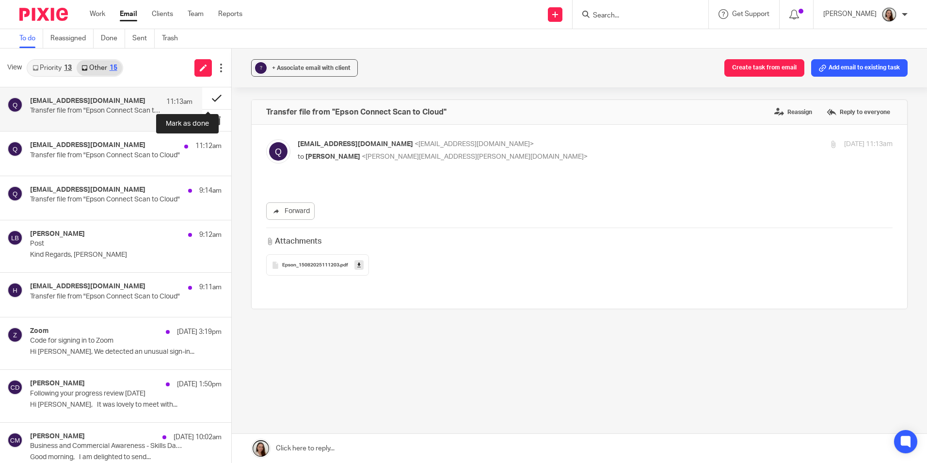
click at [206, 99] on button at bounding box center [216, 98] width 29 height 22
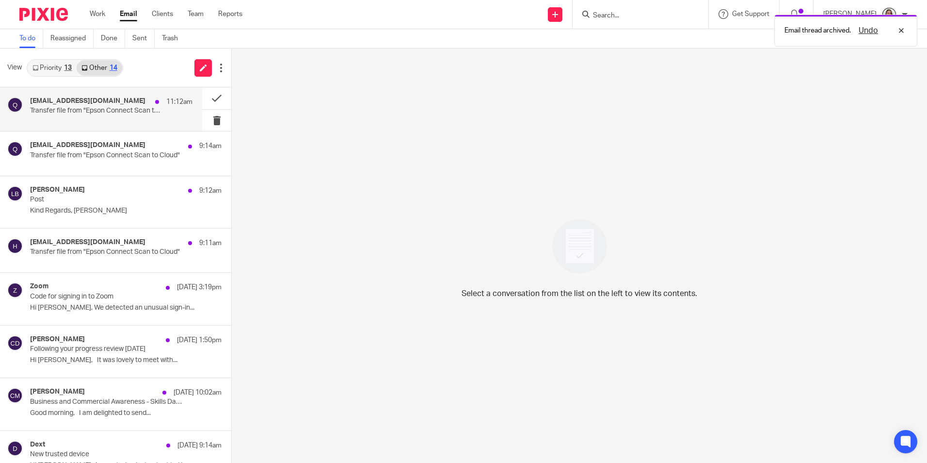
click at [130, 120] on div "qij71425qutiw3@print.epsonconnect.com 11:12am Transfer file from "Epson Connect…" at bounding box center [111, 109] width 162 height 24
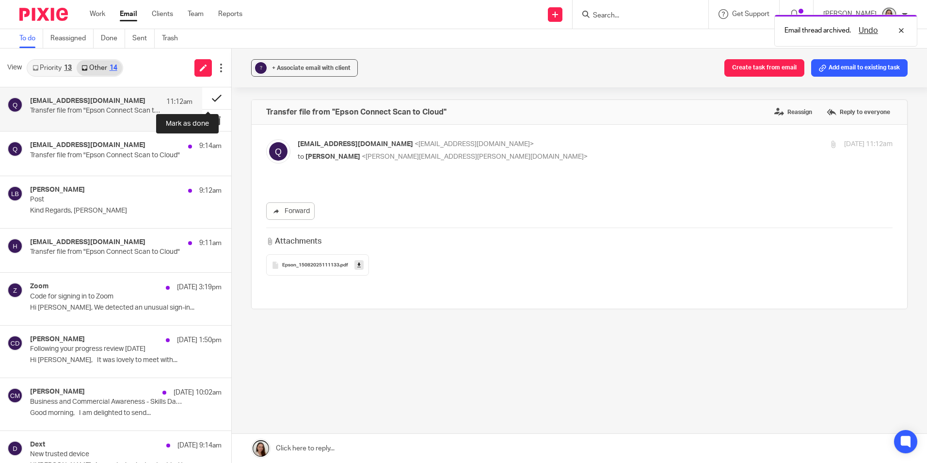
click at [203, 99] on button at bounding box center [216, 98] width 29 height 22
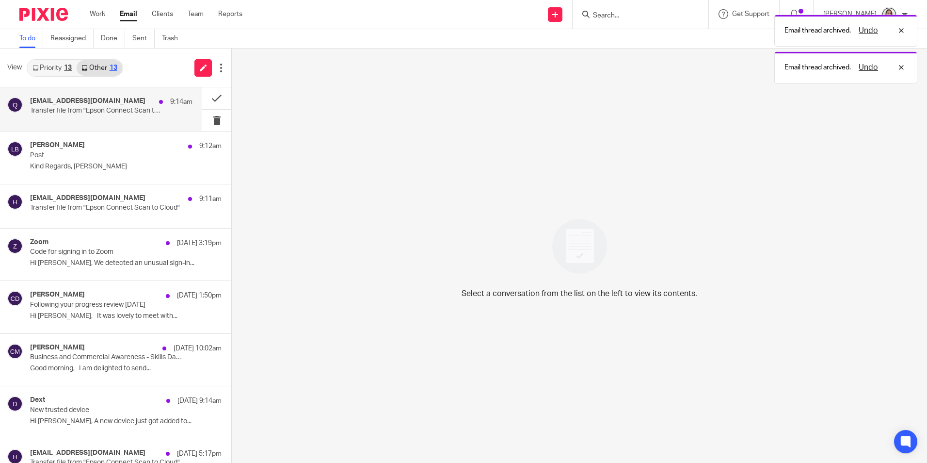
click at [120, 104] on h4 "qij71425qutiw3@print.epsonconnect.com" at bounding box center [87, 101] width 115 height 8
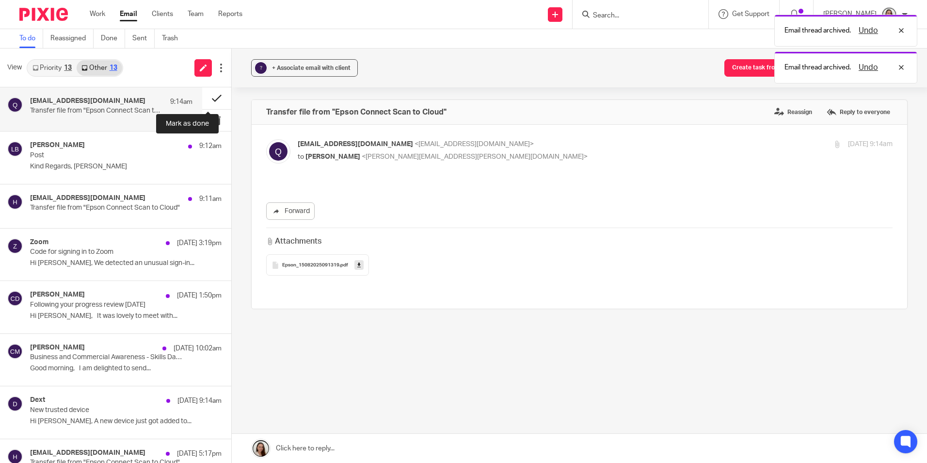
click at [206, 96] on button at bounding box center [216, 98] width 29 height 22
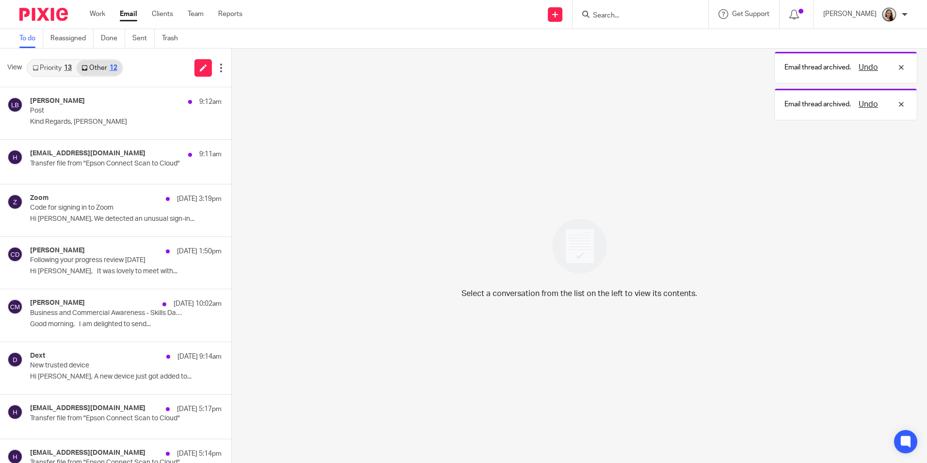
click at [106, 103] on div "Lory Baker 9:12am" at bounding box center [126, 102] width 192 height 10
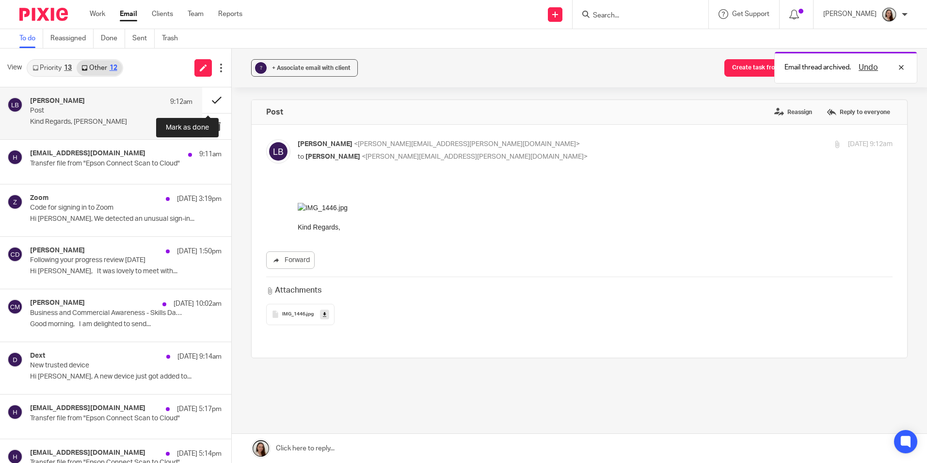
click at [202, 97] on button at bounding box center [216, 100] width 29 height 26
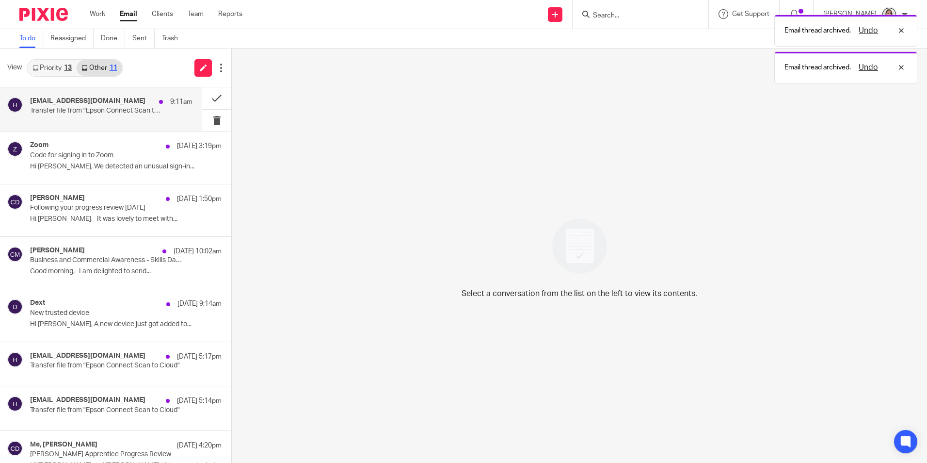
click at [132, 106] on div "hae3073jmr95s1@print.epsonconnect.com 9:11am" at bounding box center [111, 102] width 162 height 10
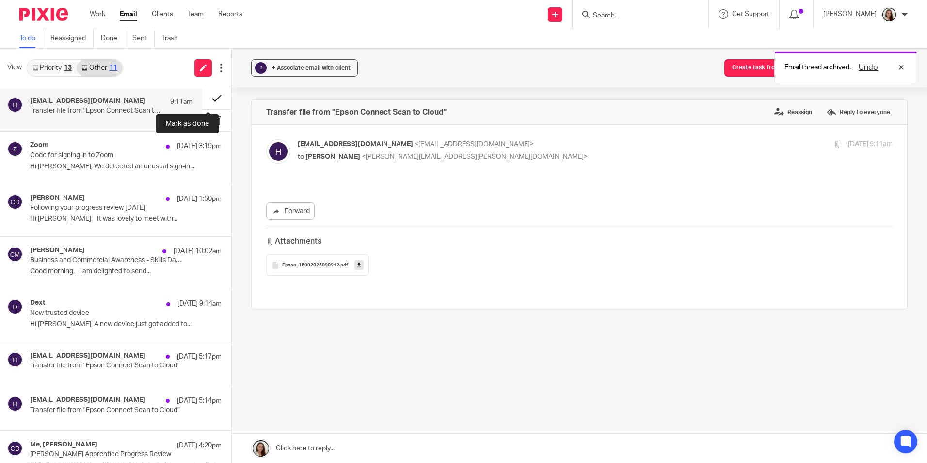
click at [202, 100] on button at bounding box center [216, 98] width 29 height 22
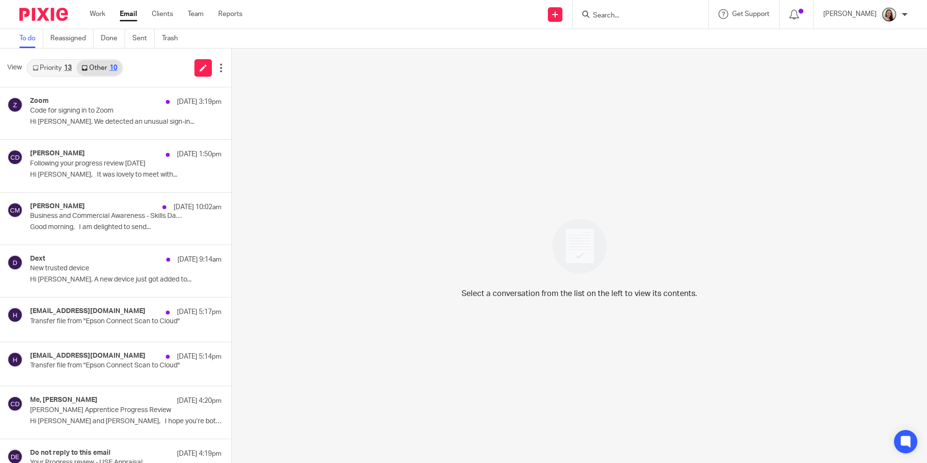
click at [125, 16] on link "Email" at bounding box center [128, 14] width 17 height 10
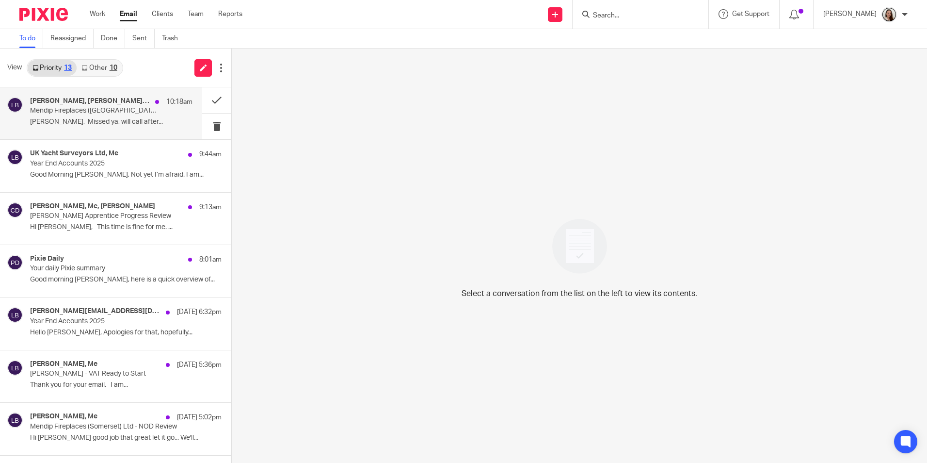
drag, startPoint x: 113, startPoint y: 113, endPoint x: 109, endPoint y: 118, distance: 6.5
click at [114, 114] on p "Mendip Fireplaces ([GEOGRAPHIC_DATA]) Ltd - Balance Sheet Review 2025" at bounding box center [95, 111] width 130 height 8
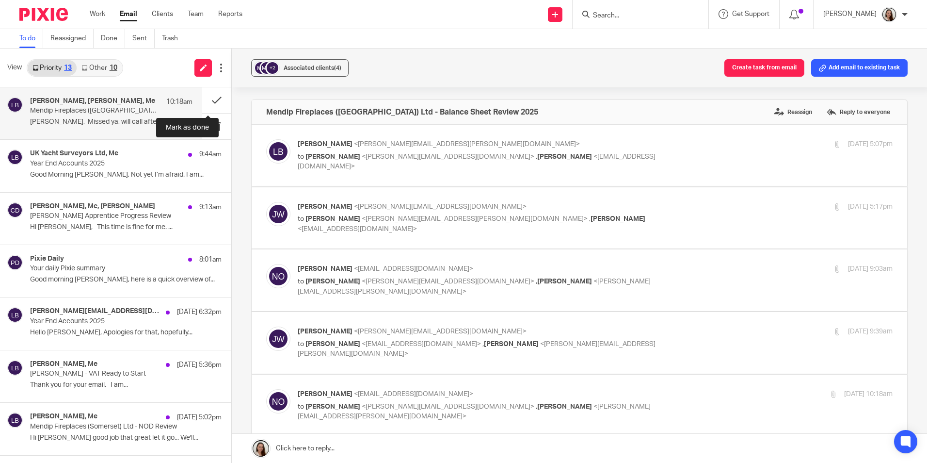
drag, startPoint x: 208, startPoint y: 97, endPoint x: 137, endPoint y: 131, distance: 79.0
click at [208, 97] on button at bounding box center [216, 100] width 29 height 26
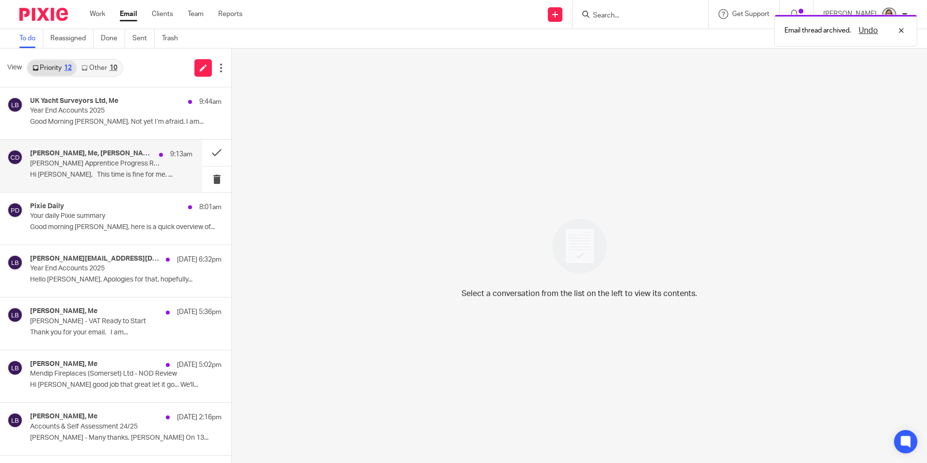
click at [88, 162] on p "Lory Baker Apprentice Progress Review" at bounding box center [95, 164] width 130 height 8
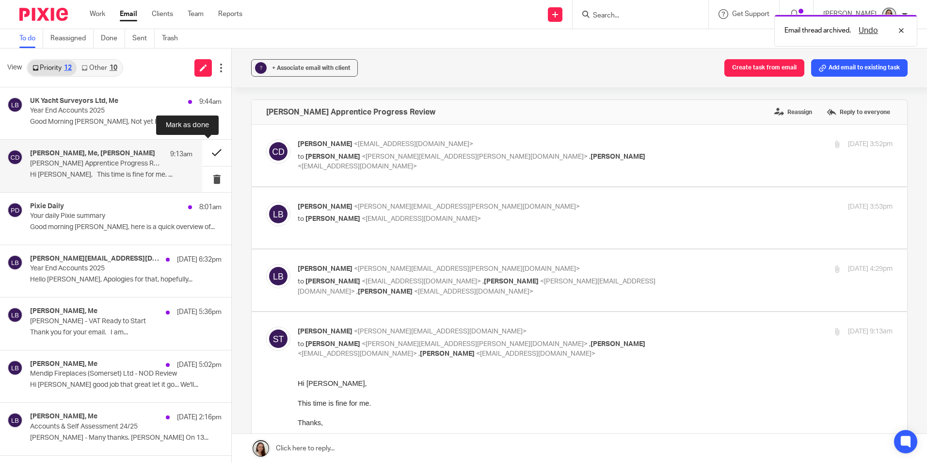
click at [208, 151] on button at bounding box center [216, 153] width 29 height 26
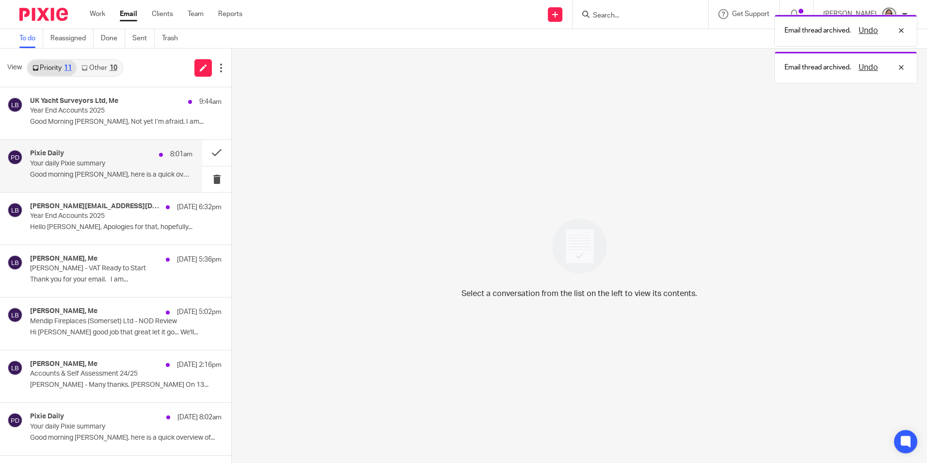
click at [82, 161] on p "Your daily Pixie summary" at bounding box center [95, 164] width 130 height 8
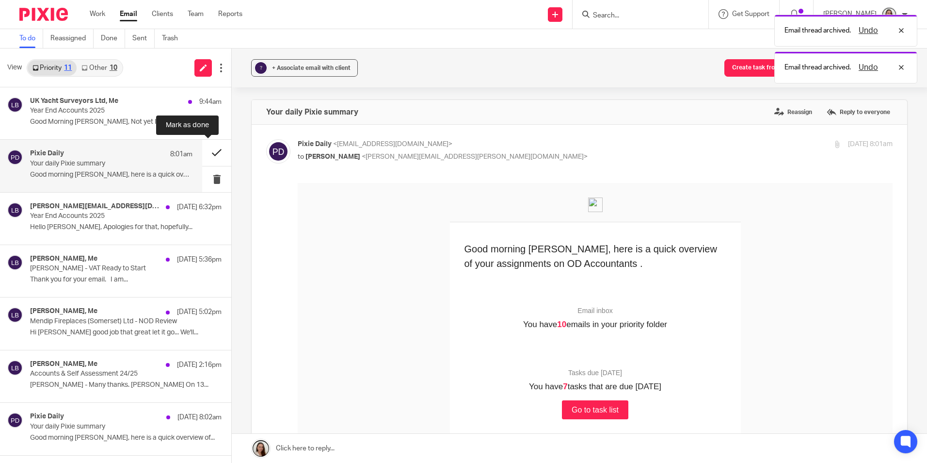
click at [207, 152] on button at bounding box center [216, 153] width 29 height 26
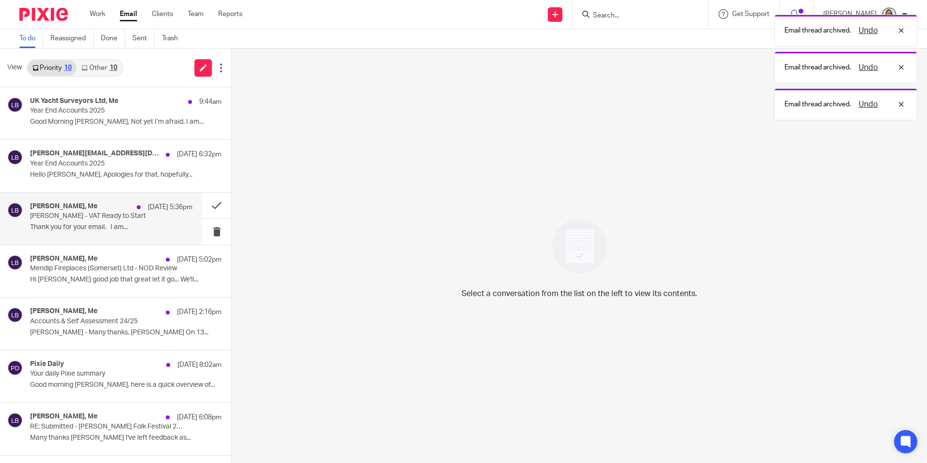
click at [99, 222] on div "Emily Belcher, Me 14 Aug 5:36pm P S Jenkins - VAT Ready to Start Thank you for …" at bounding box center [111, 218] width 162 height 32
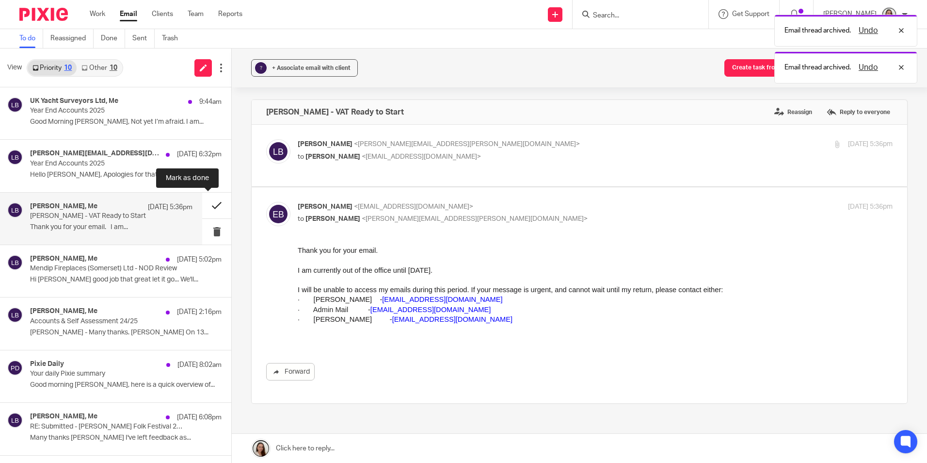
click at [205, 206] on button at bounding box center [216, 206] width 29 height 26
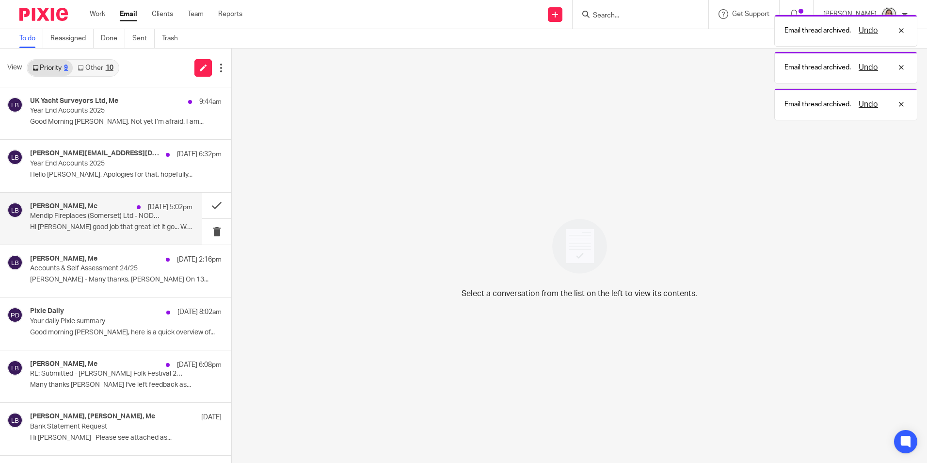
click at [88, 218] on p "Mendip Fireplaces (Somerset) Ltd - NOD Review" at bounding box center [95, 216] width 130 height 8
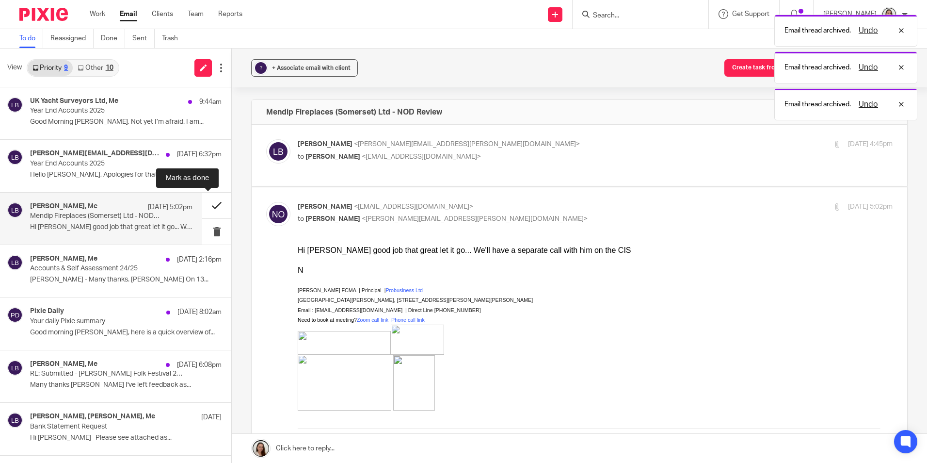
click at [207, 206] on button at bounding box center [216, 206] width 29 height 26
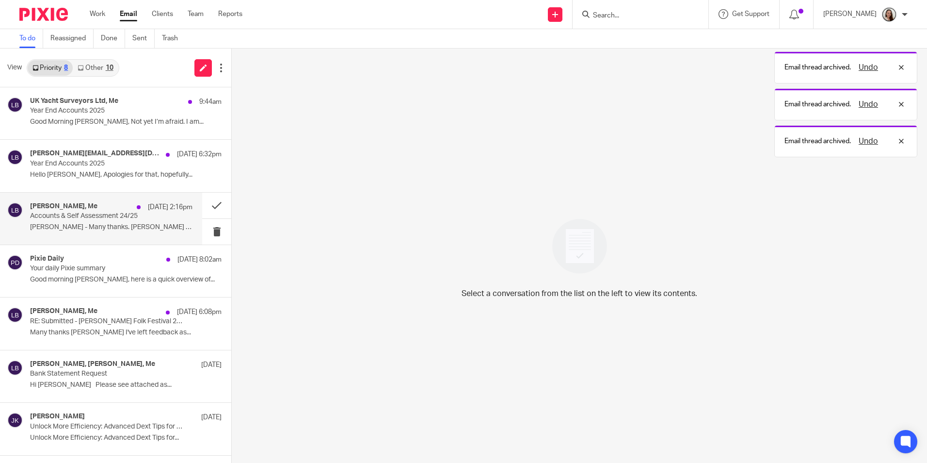
click at [99, 220] on p "Accounts & Self Assessment 24/25" at bounding box center [95, 216] width 130 height 8
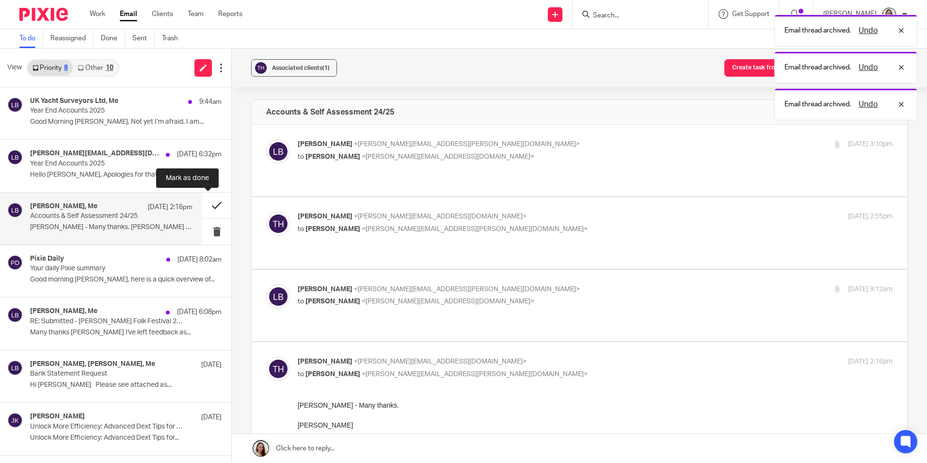
click at [211, 206] on button at bounding box center [216, 206] width 29 height 26
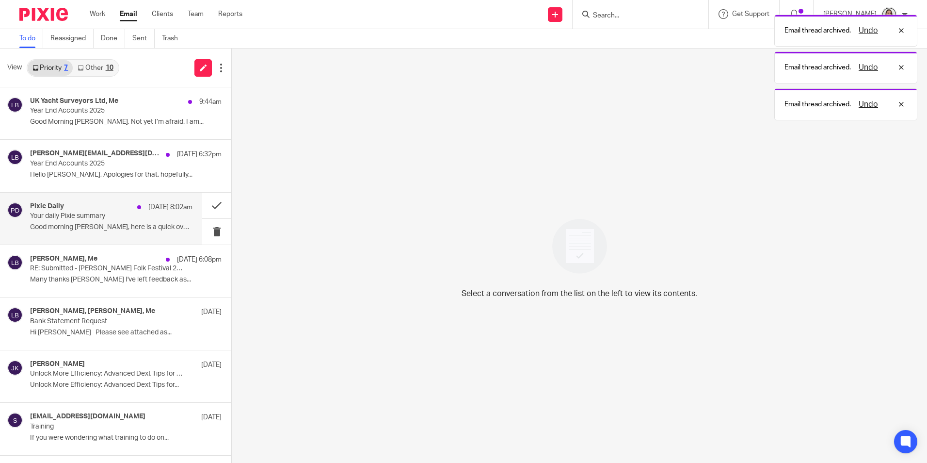
click at [101, 220] on p "Your daily Pixie summary" at bounding box center [95, 216] width 130 height 8
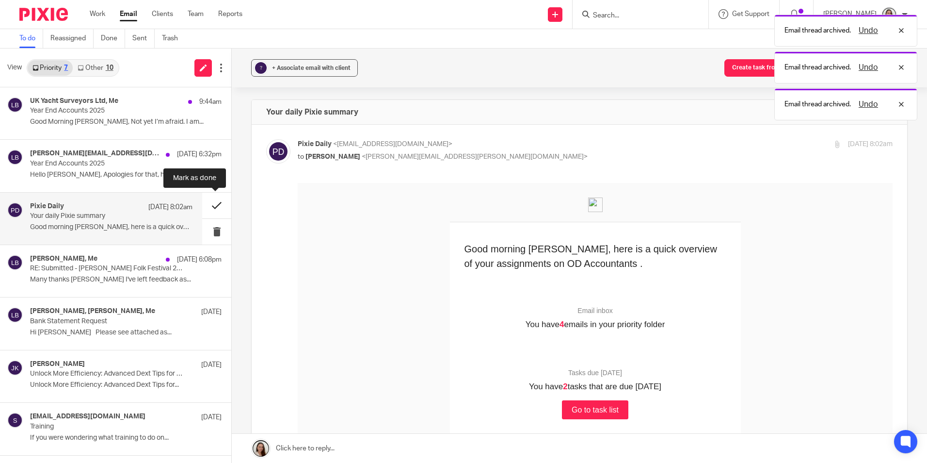
click at [215, 204] on button at bounding box center [216, 206] width 29 height 26
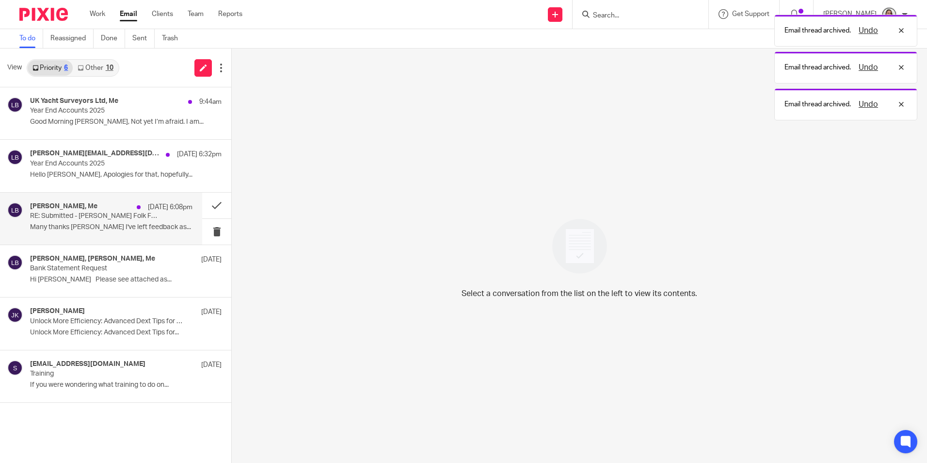
click at [102, 217] on p "RE: Submitted - Priddy Folk Festival 2024" at bounding box center [95, 216] width 130 height 8
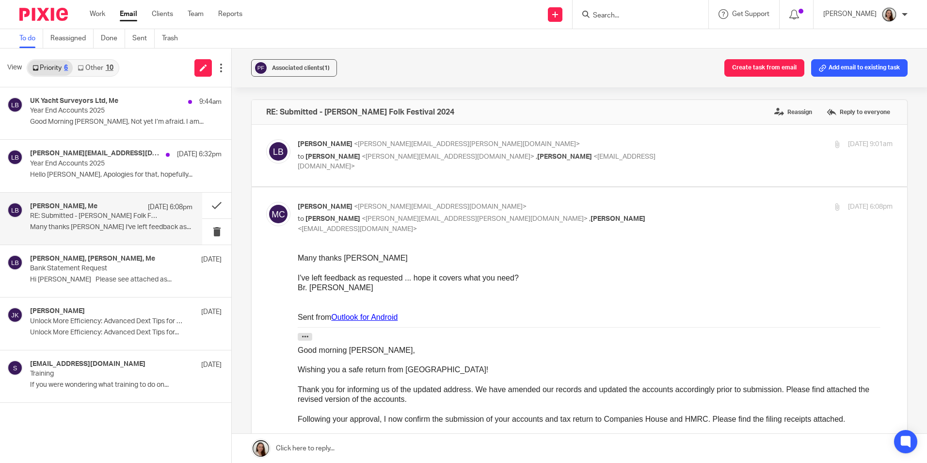
click at [101, 61] on link "Other 10" at bounding box center [95, 68] width 45 height 16
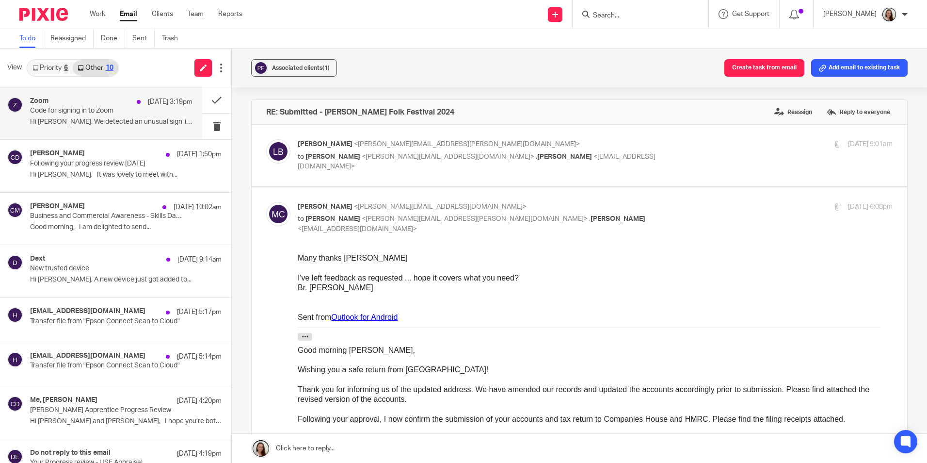
click at [95, 104] on div "Zoom 14 Aug 3:19pm" at bounding box center [111, 102] width 162 height 10
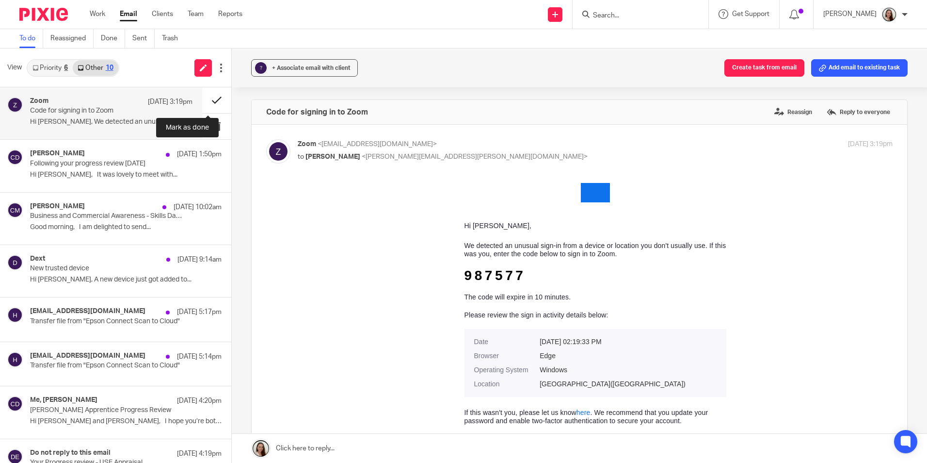
click at [207, 101] on button at bounding box center [216, 100] width 29 height 26
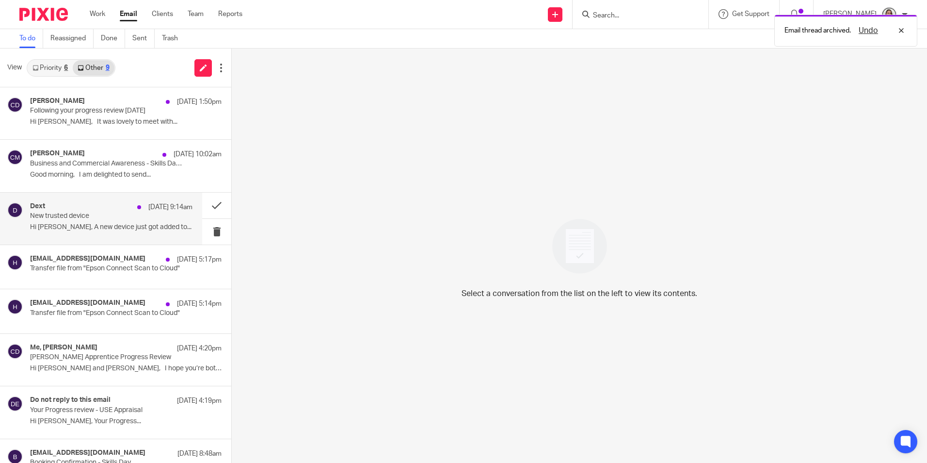
click at [95, 219] on p "New trusted device" at bounding box center [95, 216] width 130 height 8
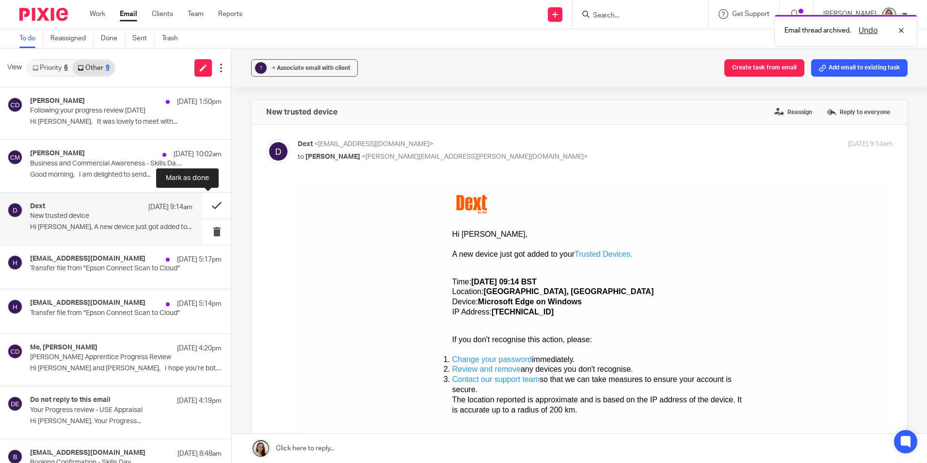
click at [209, 205] on button at bounding box center [216, 206] width 29 height 26
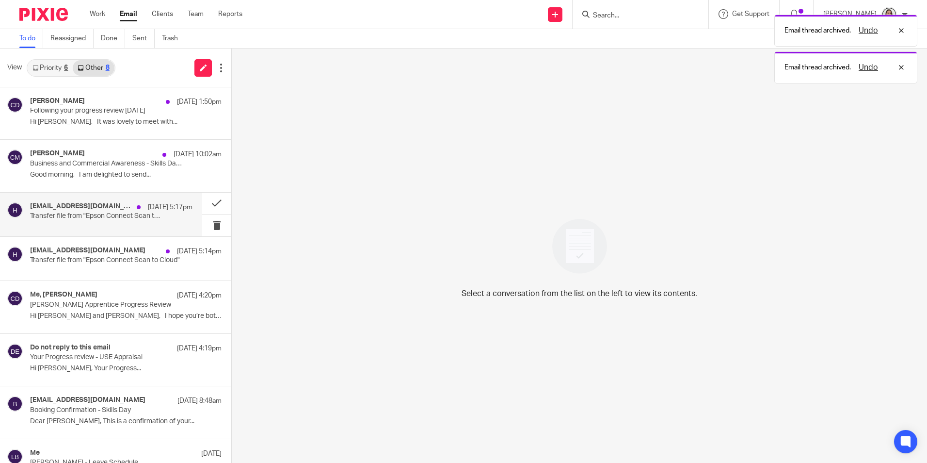
click at [86, 209] on h4 "hae3073jmr95s1@print.epsonconnect.com" at bounding box center [81, 206] width 102 height 8
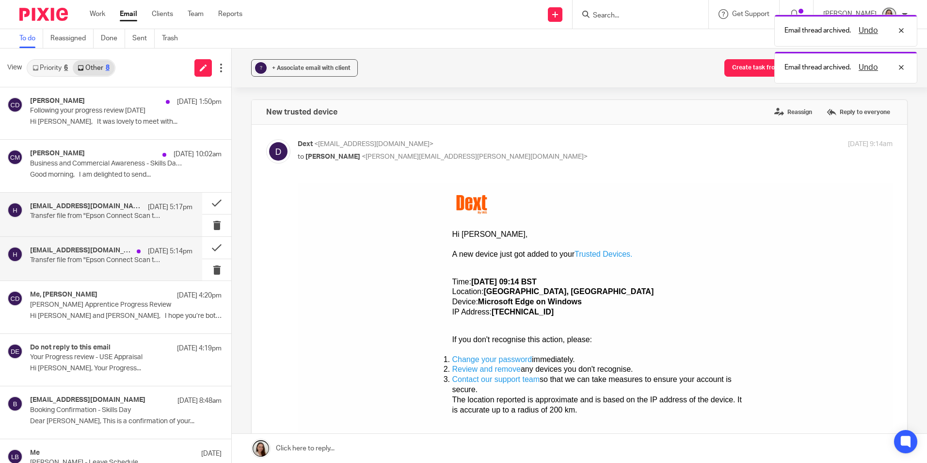
click at [110, 261] on p "Transfer file from "Epson Connect Scan to Cloud"" at bounding box center [95, 260] width 130 height 8
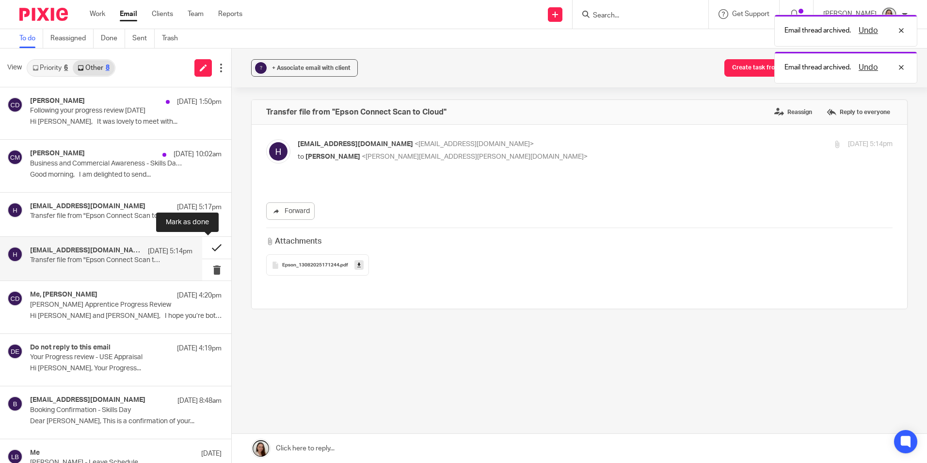
click at [213, 247] on button at bounding box center [216, 248] width 29 height 22
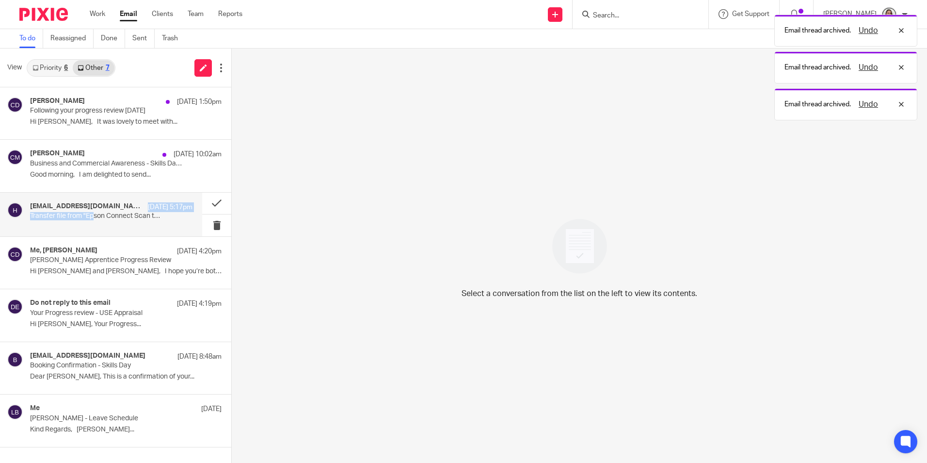
click at [93, 211] on div "hae3073jmr95s1@print.epsonconnect.com 13 Aug 5:17pm Transfer file from "Epson C…" at bounding box center [111, 214] width 162 height 24
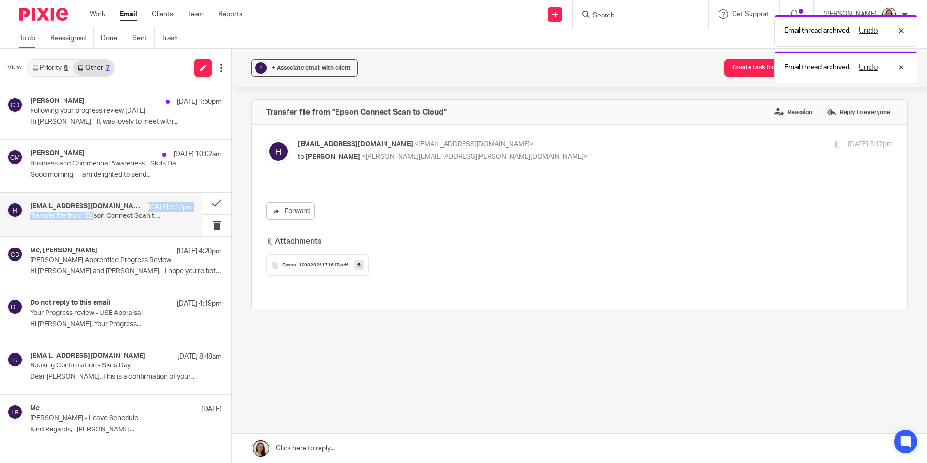
drag, startPoint x: 93, startPoint y: 211, endPoint x: 155, endPoint y: 228, distance: 63.8
click at [155, 228] on div "hae3073jmr95s1@print.epsonconnect.com 13 Aug 5:17pm Transfer file from "Epson C…" at bounding box center [101, 215] width 202 height 44
drag, startPoint x: 874, startPoint y: 32, endPoint x: 874, endPoint y: 39, distance: 7.3
click at [873, 31] on button "Undo" at bounding box center [868, 31] width 25 height 12
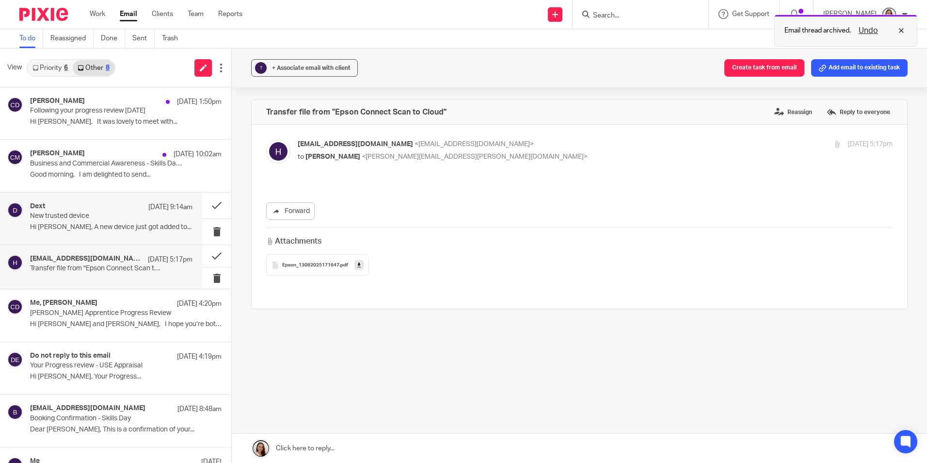
click at [870, 29] on button "Undo" at bounding box center [868, 31] width 25 height 12
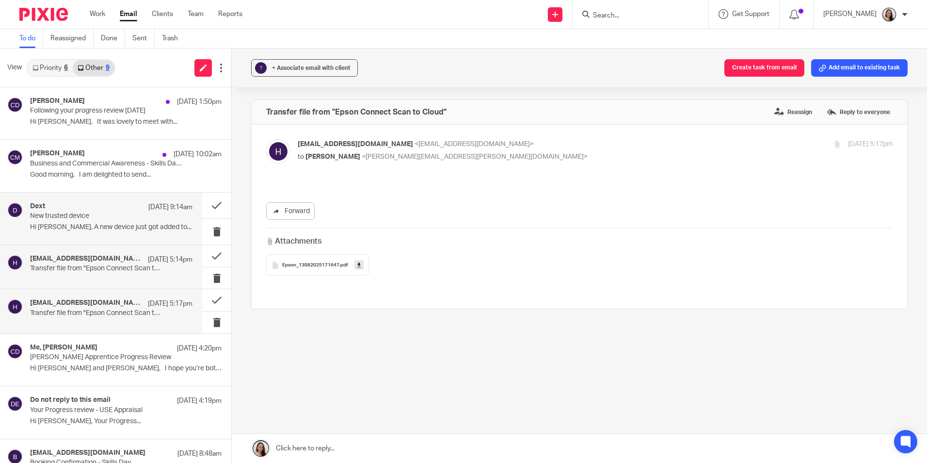
click at [89, 255] on h4 "hae3073jmr95s1@print.epsonconnect.com" at bounding box center [86, 259] width 113 height 8
click at [205, 257] on button at bounding box center [216, 256] width 29 height 22
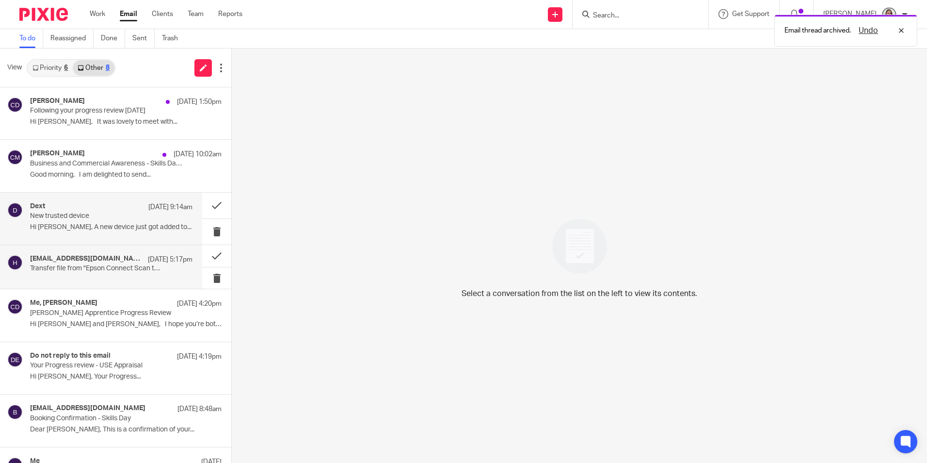
click at [131, 273] on p "Transfer file from "Epson Connect Scan to Cloud"" at bounding box center [95, 268] width 130 height 8
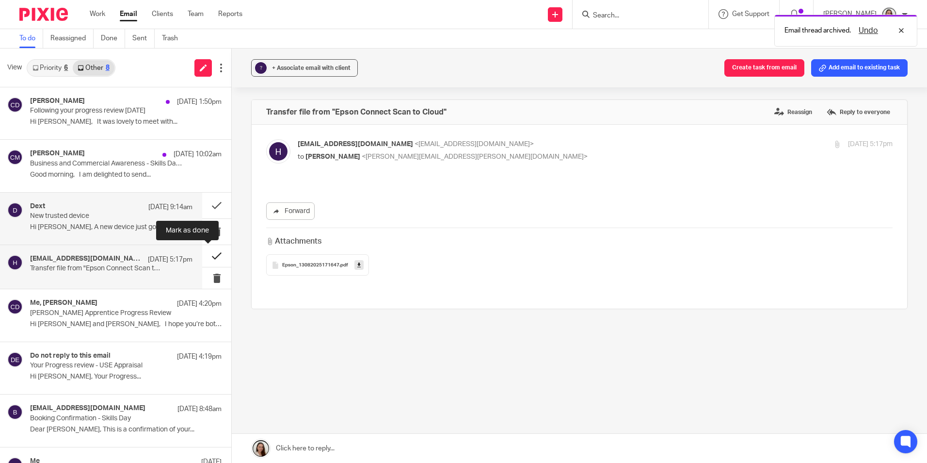
click at [215, 252] on button at bounding box center [216, 256] width 29 height 22
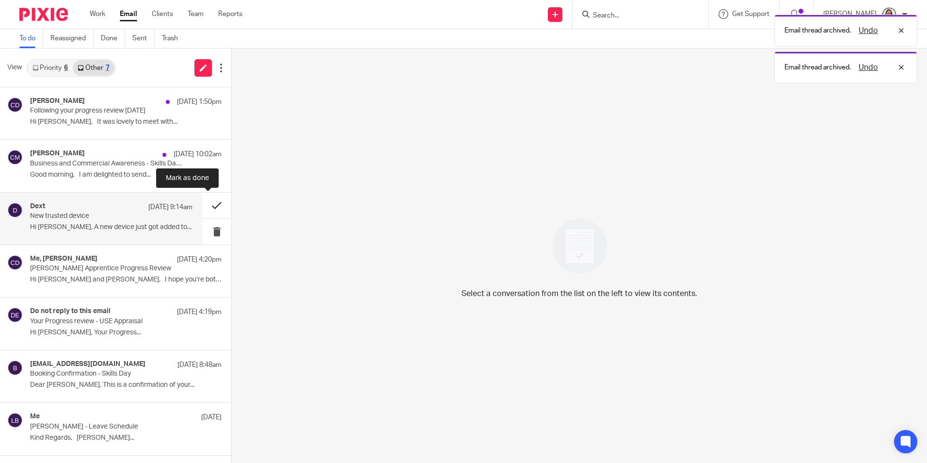
click at [215, 206] on button at bounding box center [216, 206] width 29 height 26
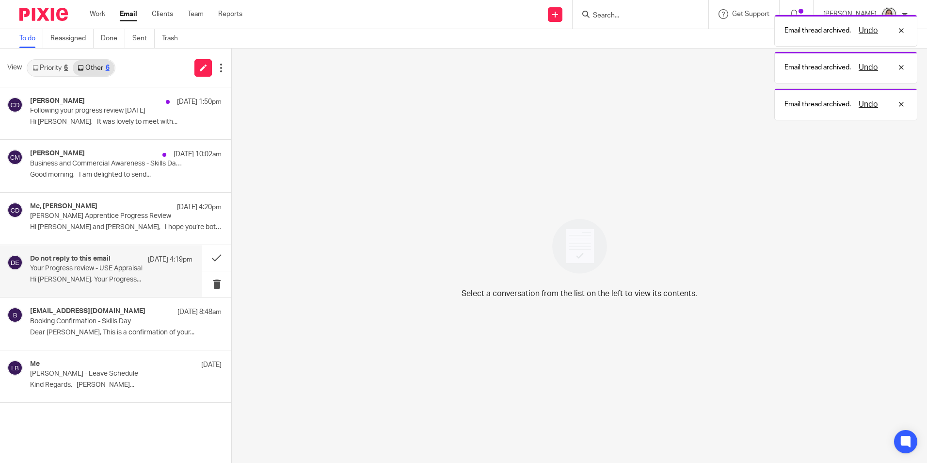
click at [105, 277] on p "Hi Lory Baker, Your Progress..." at bounding box center [111, 279] width 162 height 8
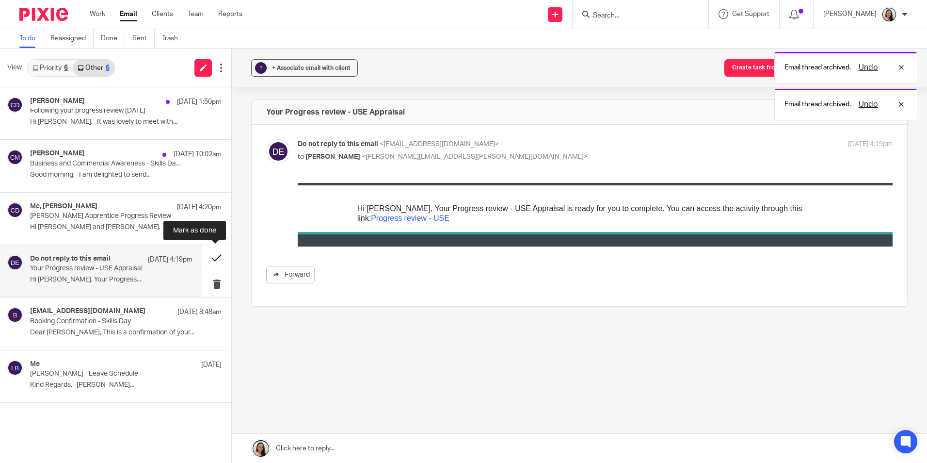
click at [212, 260] on button at bounding box center [216, 258] width 29 height 26
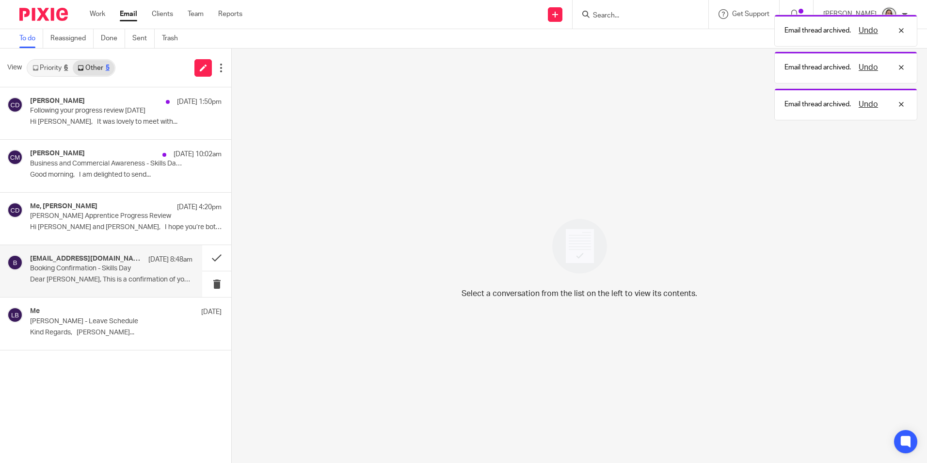
click at [109, 266] on p "Booking Confirmation - Skills Day" at bounding box center [95, 268] width 130 height 8
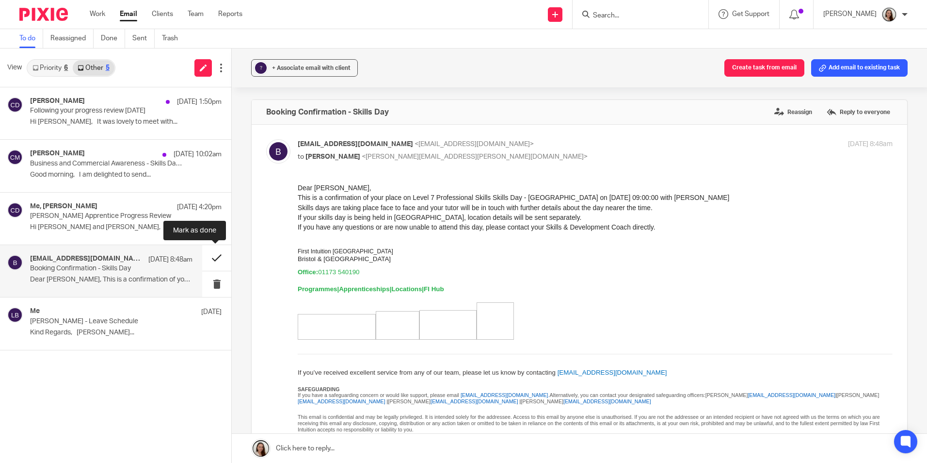
click at [209, 255] on button at bounding box center [216, 258] width 29 height 26
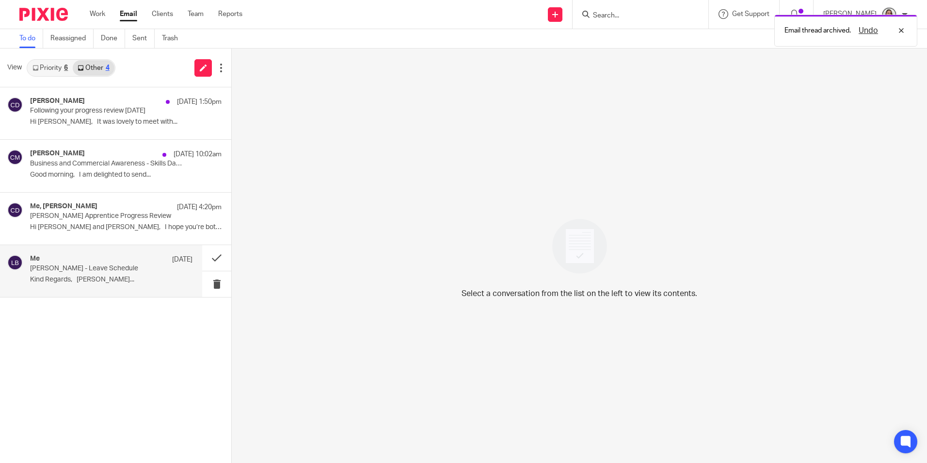
click at [76, 269] on p "Lory Baker - Leave Schedule" at bounding box center [95, 268] width 130 height 8
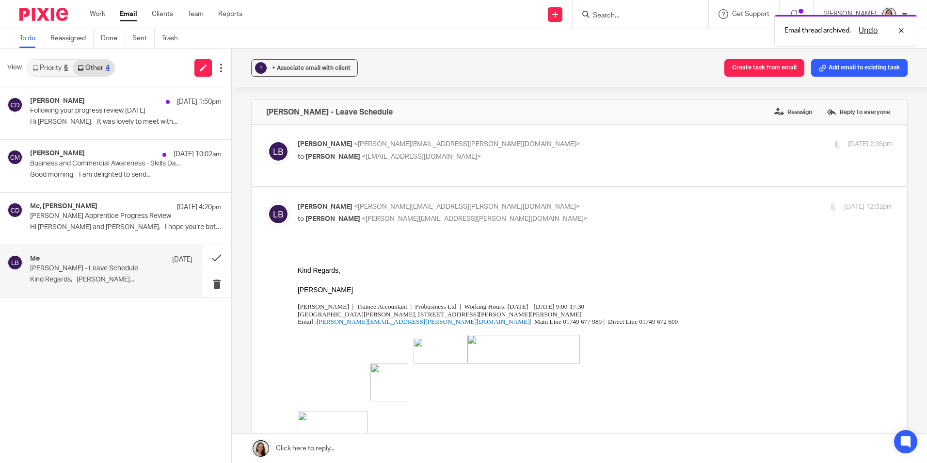
click at [507, 167] on div "Lory Baker <lory.baker@probusinessuk.com> to Niall O'Driscoll <niallodriscoll@p…" at bounding box center [579, 155] width 627 height 32
click at [487, 168] on div "Lory Baker <lory.baker@probusinessuk.com> to Niall O'Driscoll <niallodriscoll@p…" at bounding box center [579, 155] width 627 height 32
click at [485, 178] on label at bounding box center [580, 156] width 656 height 62
click at [266, 139] on input "checkbox" at bounding box center [266, 139] width 0 height 0
checkbox input "true"
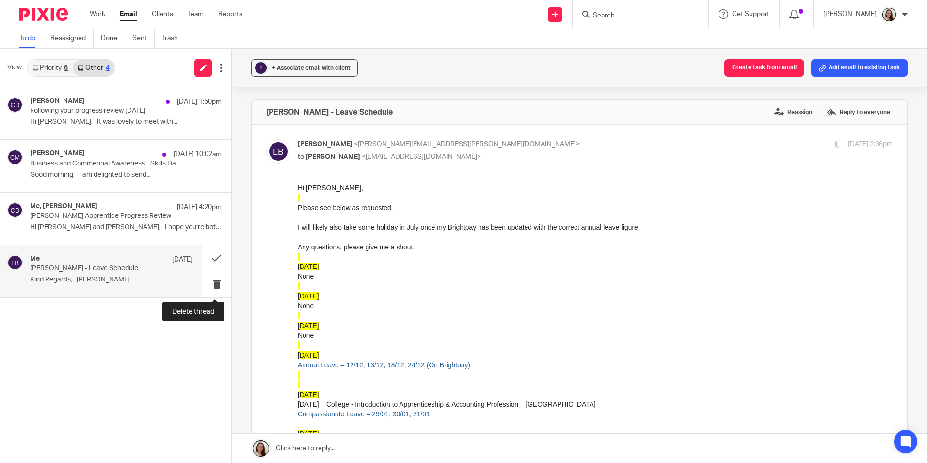
drag, startPoint x: 213, startPoint y: 285, endPoint x: 151, endPoint y: 292, distance: 62.9
click at [213, 285] on button at bounding box center [216, 284] width 29 height 26
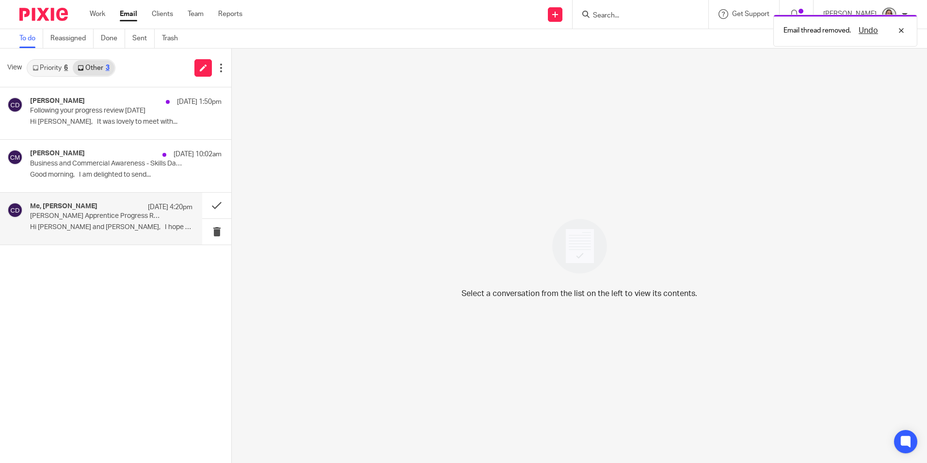
click at [77, 227] on p "Hi Lory and Erik, I hope you’re both..." at bounding box center [111, 227] width 162 height 8
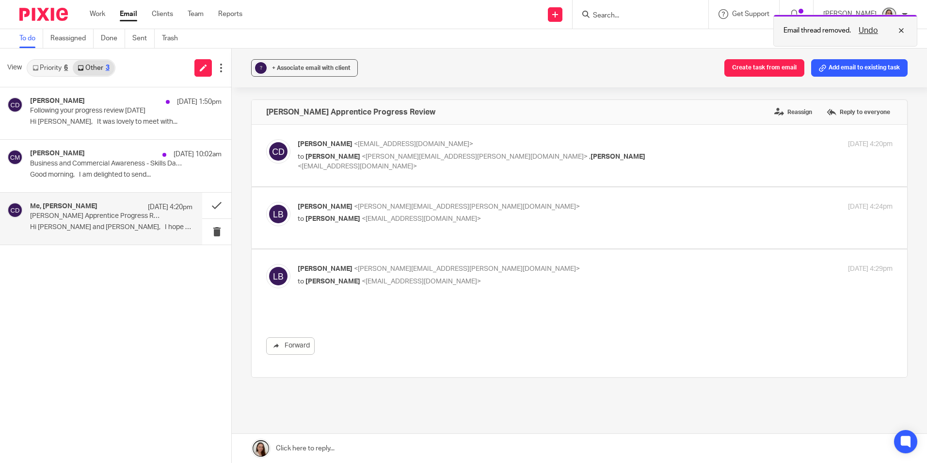
click at [866, 31] on button "Undo" at bounding box center [868, 31] width 25 height 12
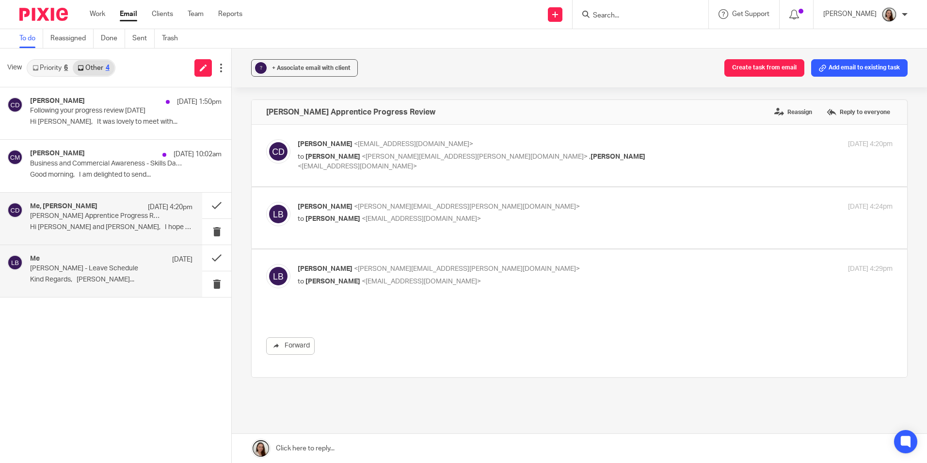
drag, startPoint x: 95, startPoint y: 274, endPoint x: 114, endPoint y: 269, distance: 20.1
click at [95, 273] on div "Me 16 Jul Lory Baker - Leave Schedule Kind Regards, Lory..." at bounding box center [111, 271] width 162 height 32
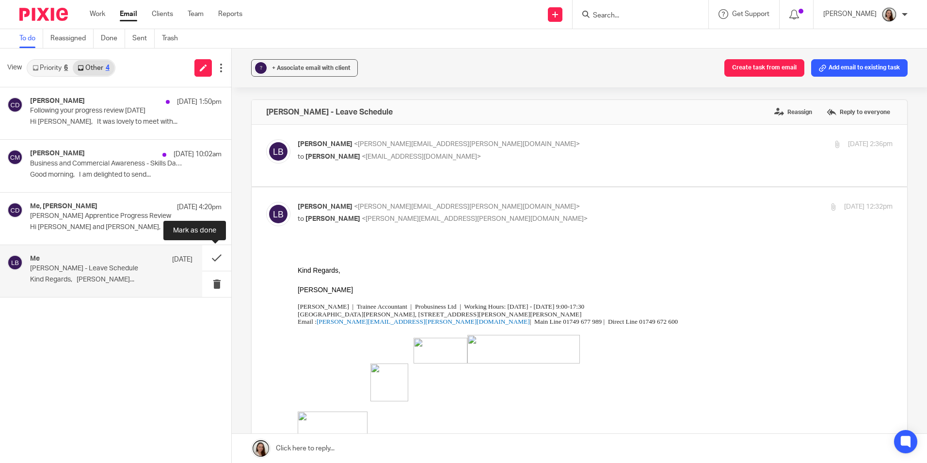
drag, startPoint x: 215, startPoint y: 257, endPoint x: 186, endPoint y: 249, distance: 30.4
click at [215, 257] on button at bounding box center [216, 258] width 29 height 26
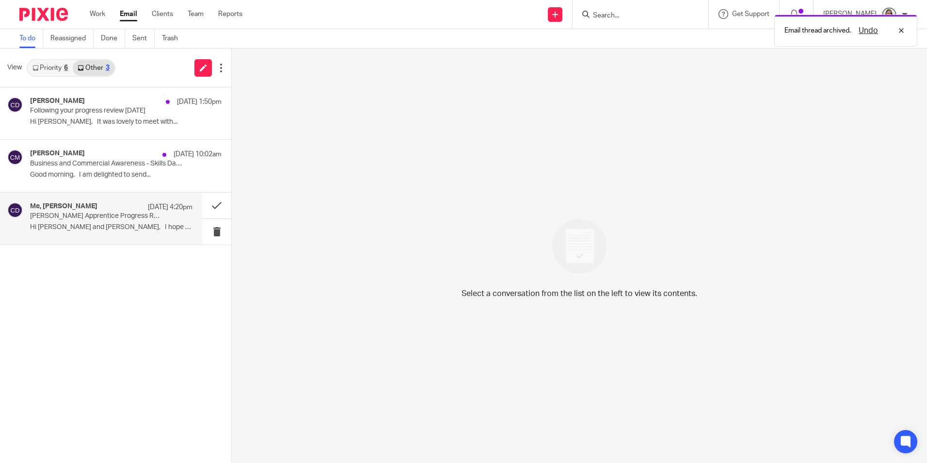
click at [100, 212] on p "Lory Baker Apprentice Progress Review" at bounding box center [95, 216] width 130 height 8
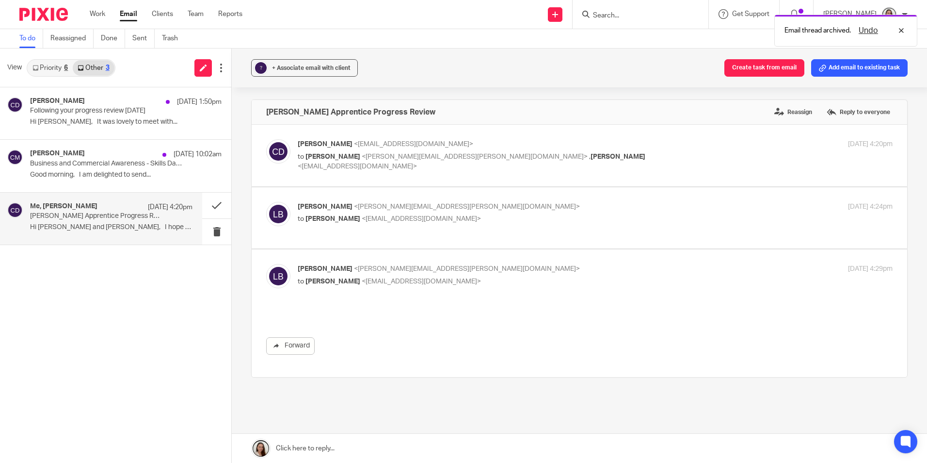
click at [391, 175] on label at bounding box center [580, 156] width 656 height 62
click at [266, 139] on input "checkbox" at bounding box center [266, 139] width 0 height 0
checkbox input "true"
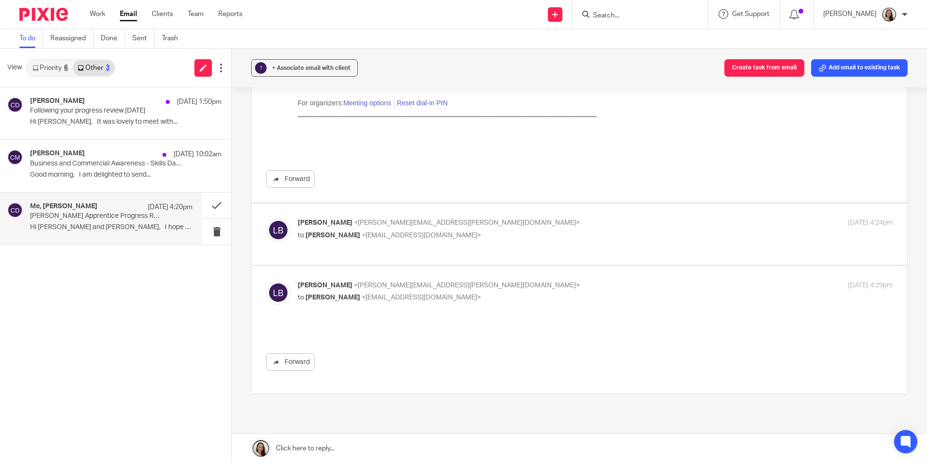
scroll to position [784, 0]
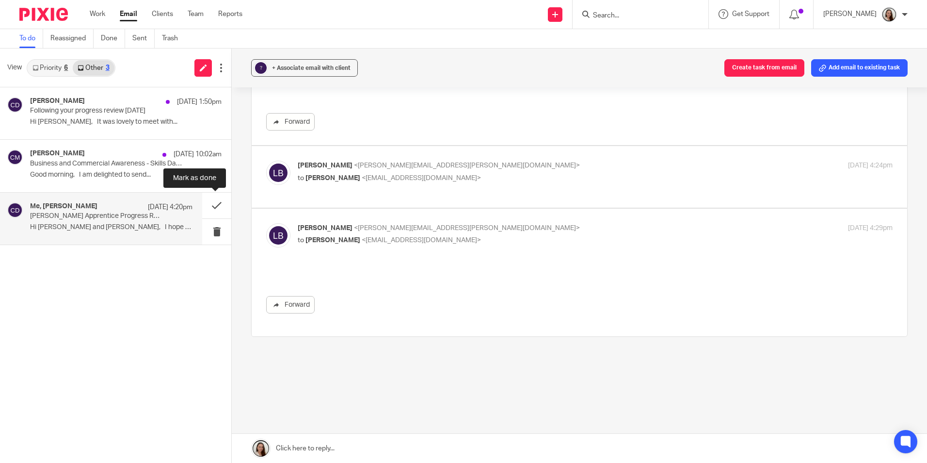
drag, startPoint x: 207, startPoint y: 204, endPoint x: 186, endPoint y: 199, distance: 21.4
click at [208, 204] on button at bounding box center [216, 206] width 29 height 26
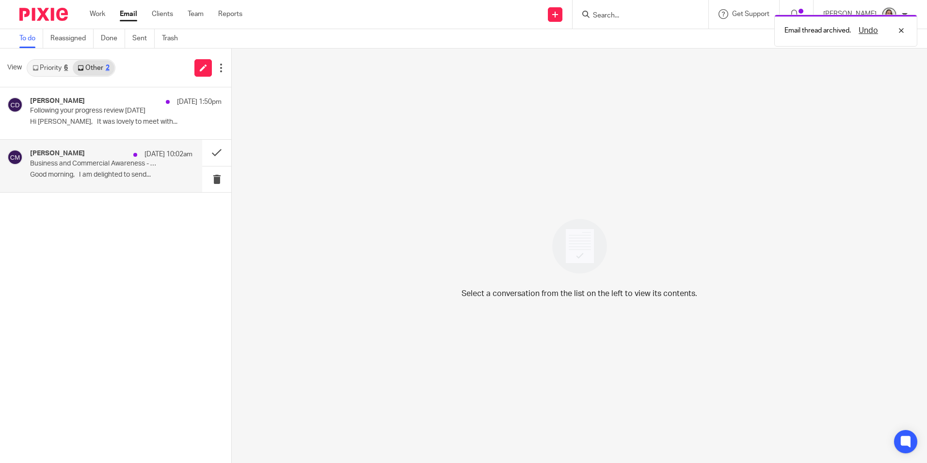
click at [115, 171] on p "Good morning, I am delighted to send..." at bounding box center [111, 175] width 162 height 8
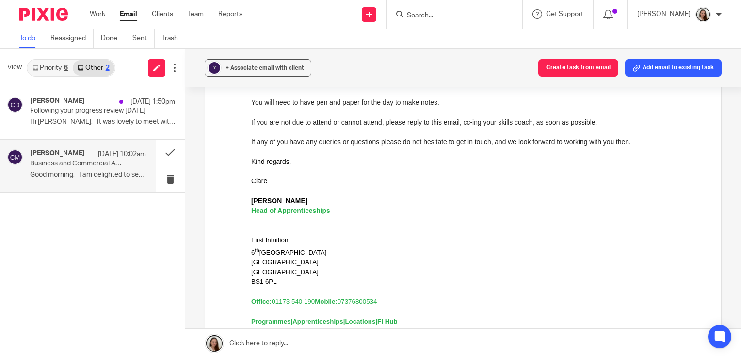
scroll to position [194, 0]
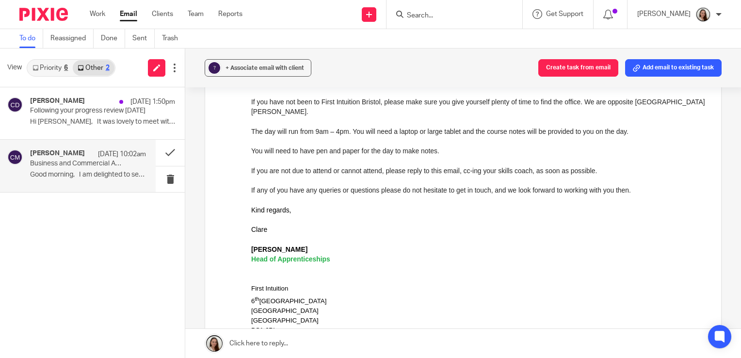
click at [59, 70] on link "Priority 6" at bounding box center [50, 68] width 45 height 16
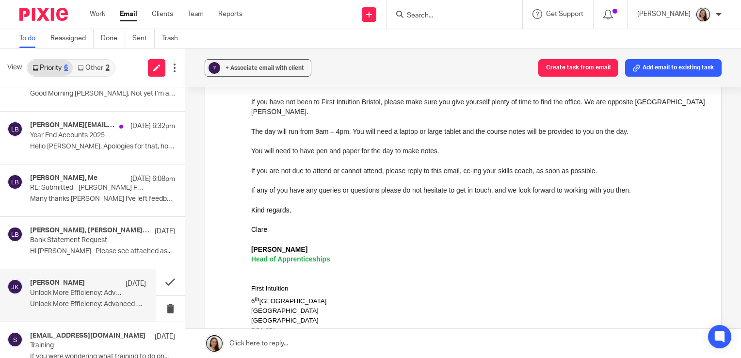
scroll to position [44, 0]
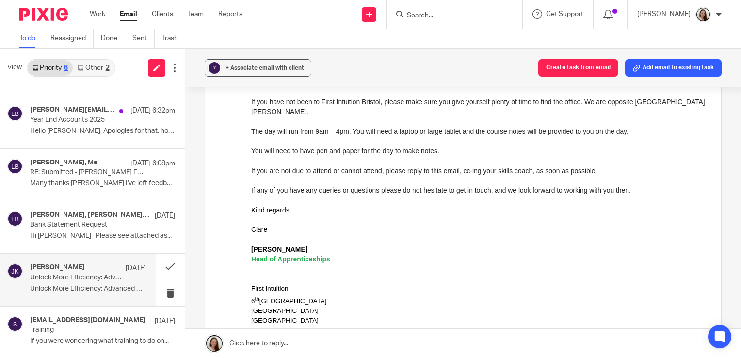
click at [66, 286] on p "Unlock More Efficiency: Advanced Dext Tips for..." at bounding box center [88, 289] width 116 height 8
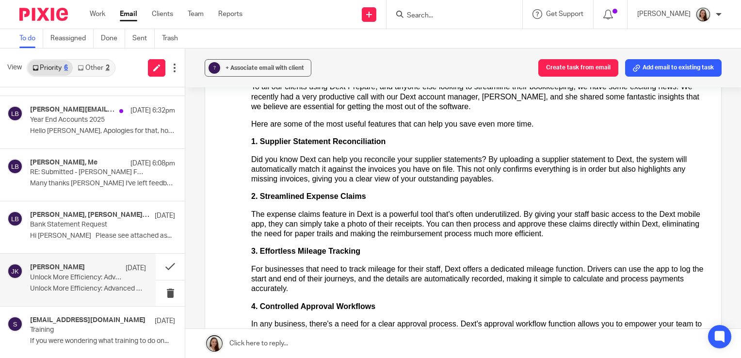
scroll to position [0, 0]
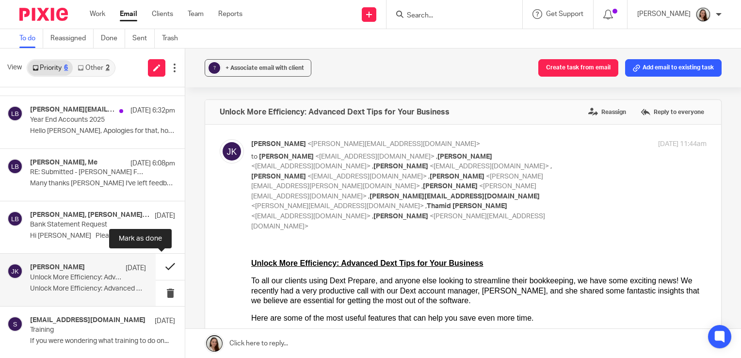
click at [159, 268] on button at bounding box center [170, 267] width 29 height 26
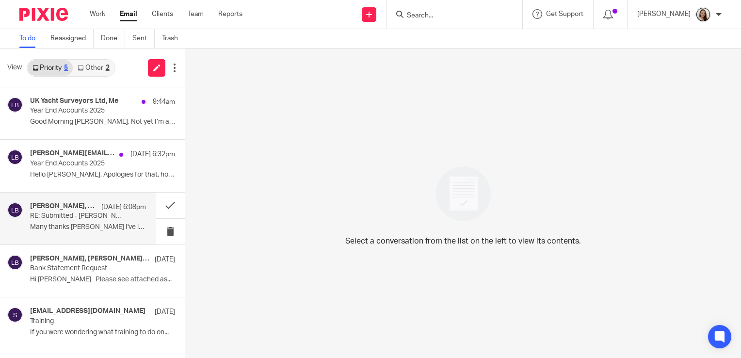
click at [64, 230] on p "Many thanks Lory I've left feedback as..." at bounding box center [88, 227] width 116 height 8
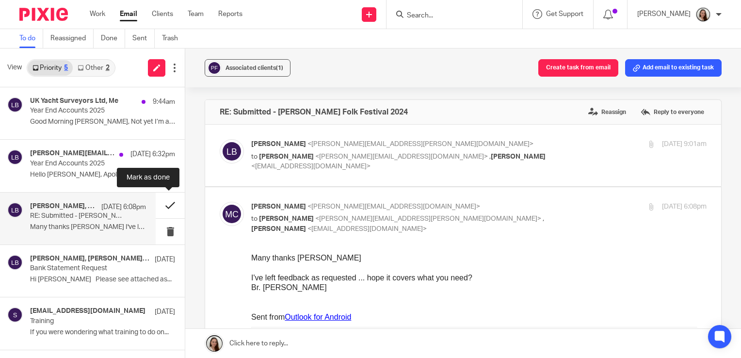
click at [168, 205] on button at bounding box center [170, 206] width 29 height 26
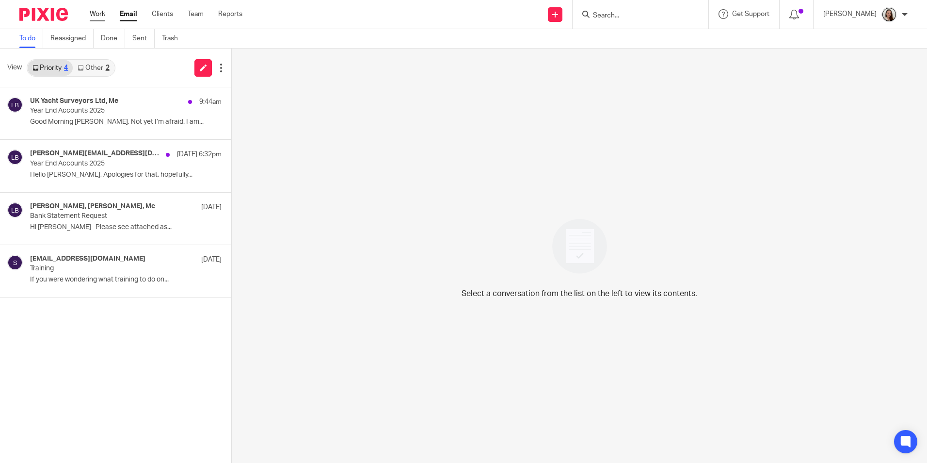
click at [92, 13] on link "Work" at bounding box center [98, 14] width 16 height 10
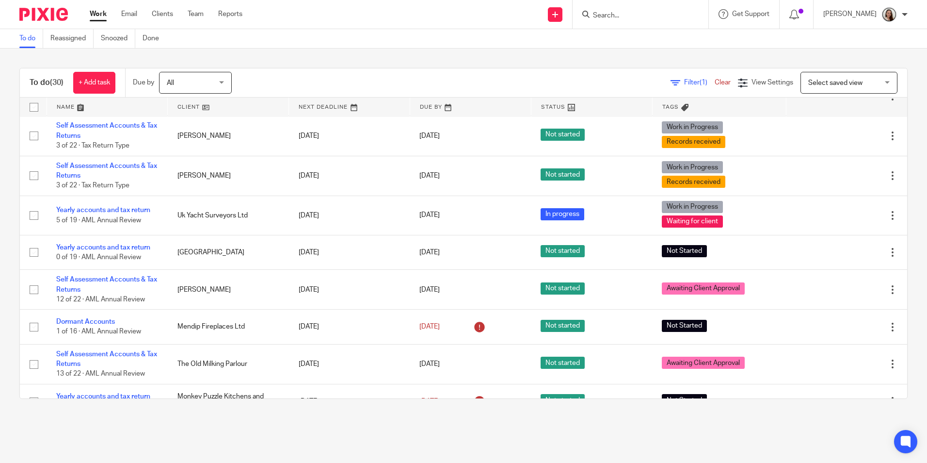
scroll to position [242, 0]
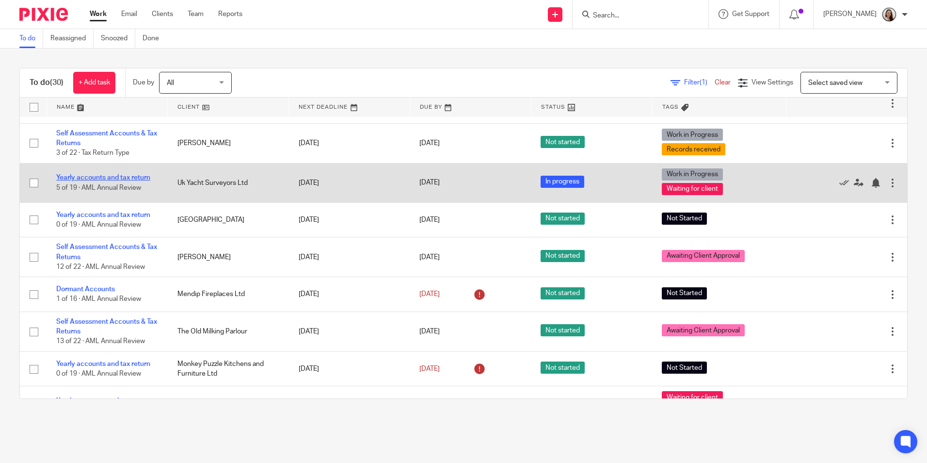
click at [129, 181] on link "Yearly accounts and tax return" at bounding box center [103, 177] width 94 height 7
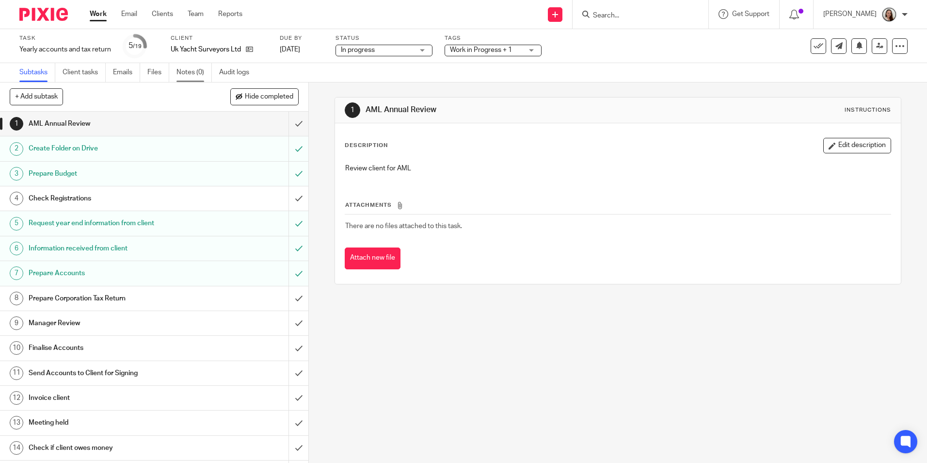
click at [193, 70] on link "Notes (0)" at bounding box center [194, 72] width 35 height 19
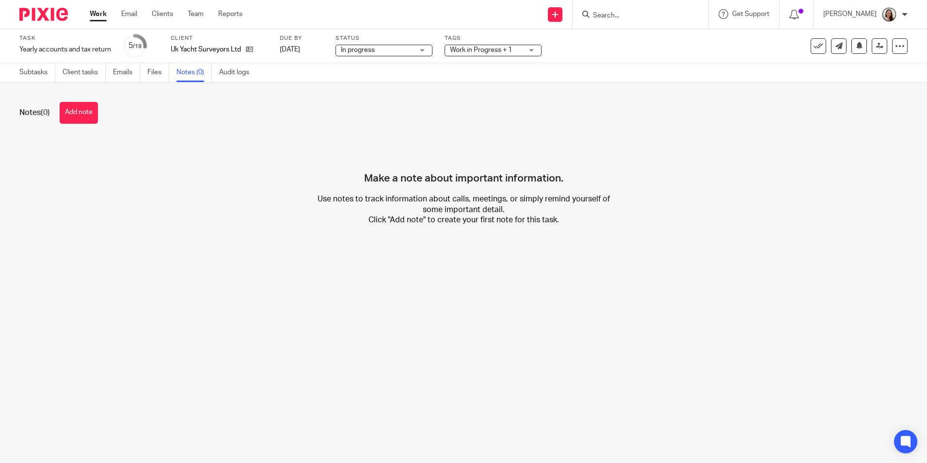
drag, startPoint x: 85, startPoint y: 112, endPoint x: 84, endPoint y: 129, distance: 17.5
click at [83, 112] on button "Add note" at bounding box center [79, 113] width 38 height 22
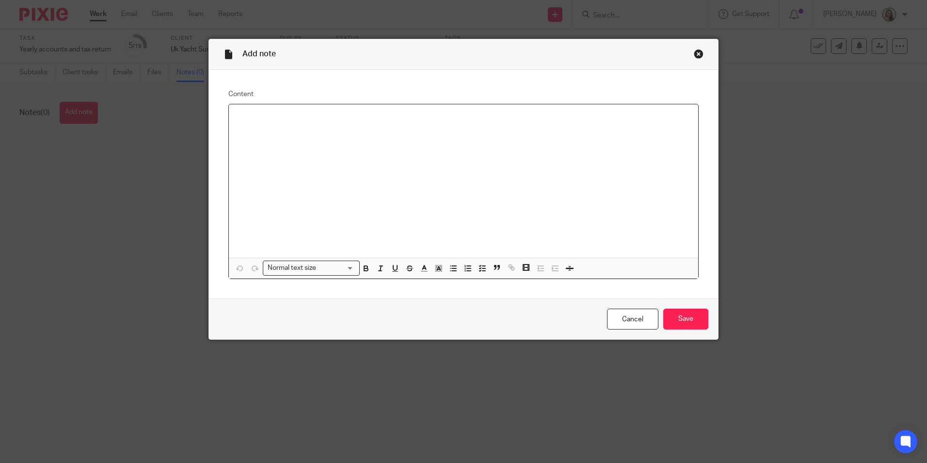
click at [334, 125] on div at bounding box center [463, 180] width 469 height 153
click at [684, 323] on input "Save" at bounding box center [685, 318] width 45 height 21
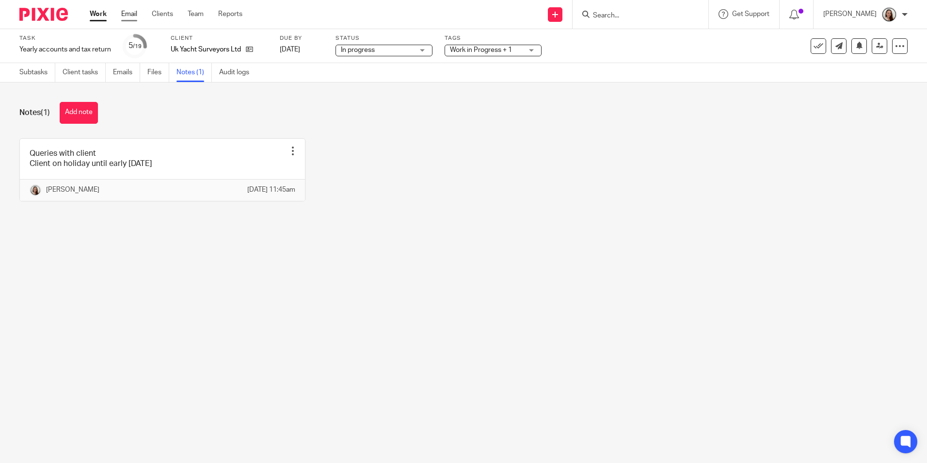
click at [125, 13] on link "Email" at bounding box center [129, 14] width 16 height 10
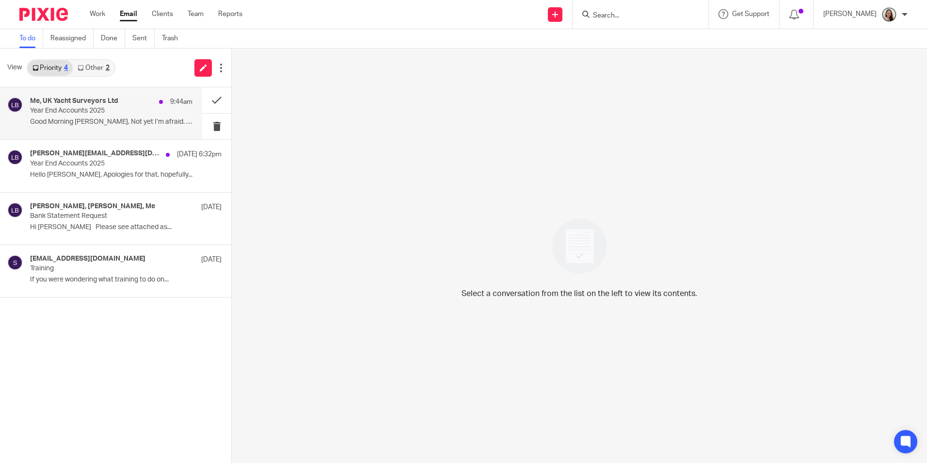
click at [92, 106] on div "Me, UK Yacht Surveyors Ltd 9:44am Year End Accounts 2025 Good Morning [PERSON_N…" at bounding box center [111, 113] width 162 height 32
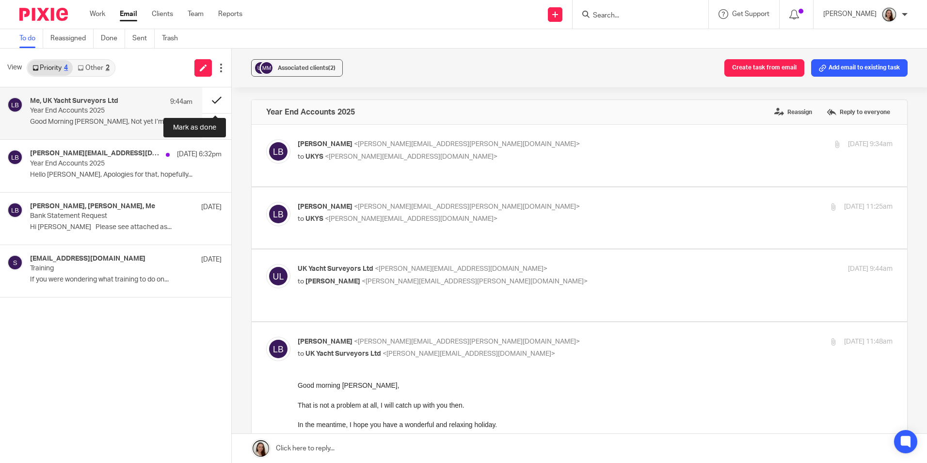
click at [212, 101] on button at bounding box center [216, 100] width 29 height 26
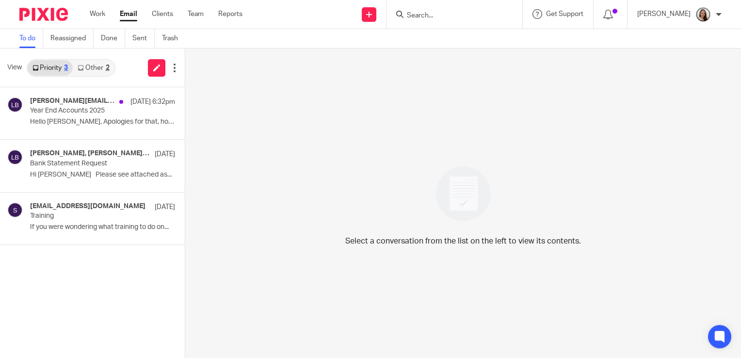
drag, startPoint x: 128, startPoint y: 15, endPoint x: 123, endPoint y: 22, distance: 9.1
click at [128, 15] on link "Email" at bounding box center [128, 14] width 17 height 10
click at [101, 64] on link "Other 2" at bounding box center [93, 68] width 41 height 16
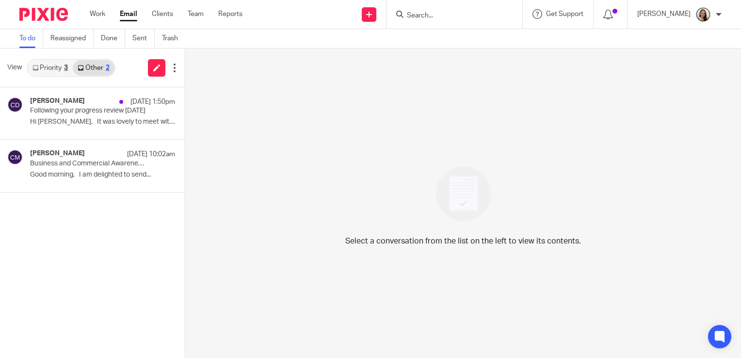
click at [49, 71] on link "Priority 3" at bounding box center [50, 68] width 45 height 16
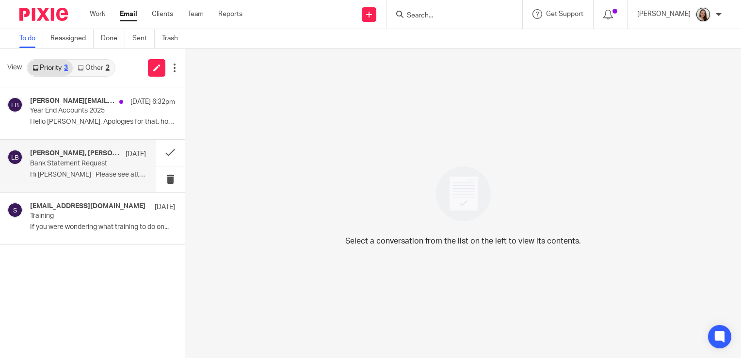
click at [80, 166] on p "Bank Statement Request" at bounding box center [76, 164] width 93 height 8
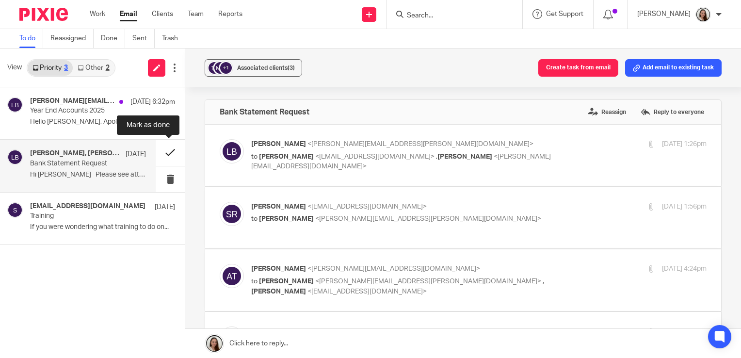
click at [165, 153] on button at bounding box center [170, 153] width 29 height 26
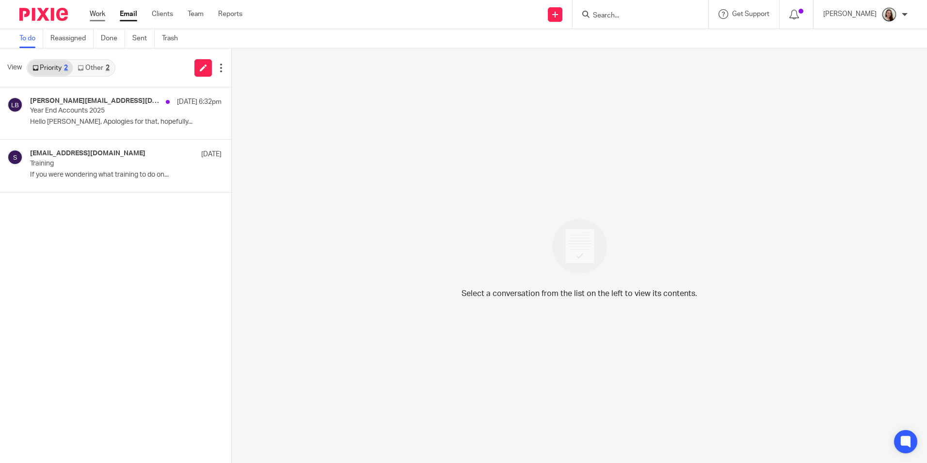
click at [101, 11] on link "Work" at bounding box center [98, 14] width 16 height 10
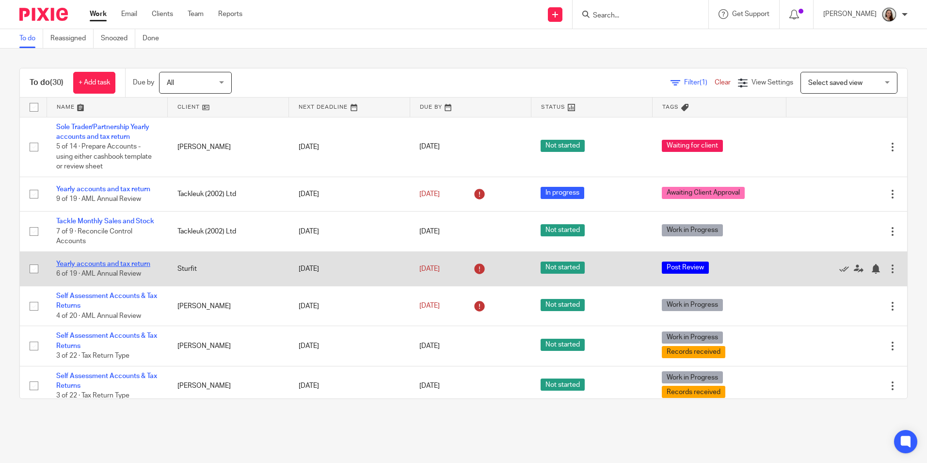
click at [123, 267] on link "Yearly accounts and tax return" at bounding box center [103, 263] width 94 height 7
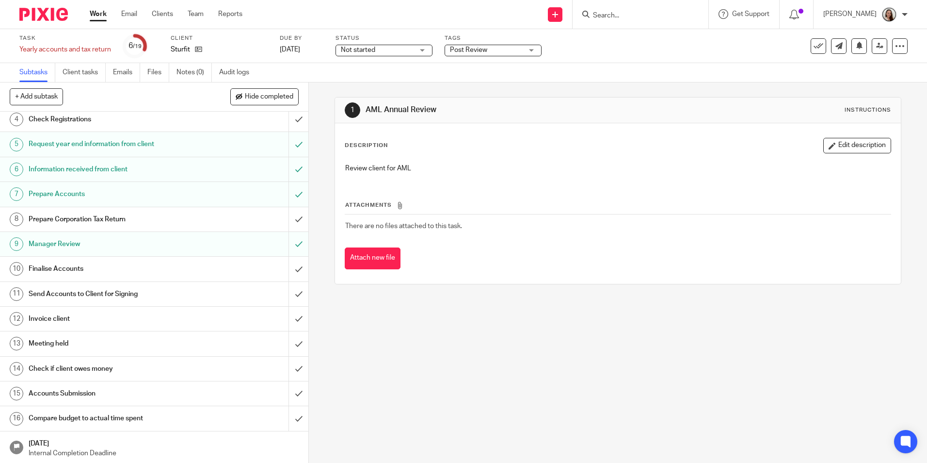
scroll to position [129, 0]
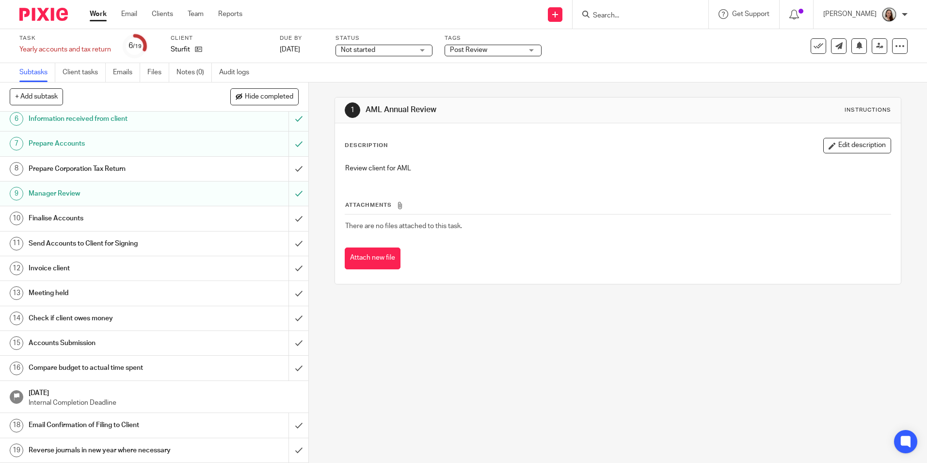
click at [100, 8] on div "Work Email Clients Team Reports Work Email Clients Team Reports Settings" at bounding box center [168, 14] width 177 height 29
click at [101, 19] on link "Work" at bounding box center [98, 14] width 17 height 10
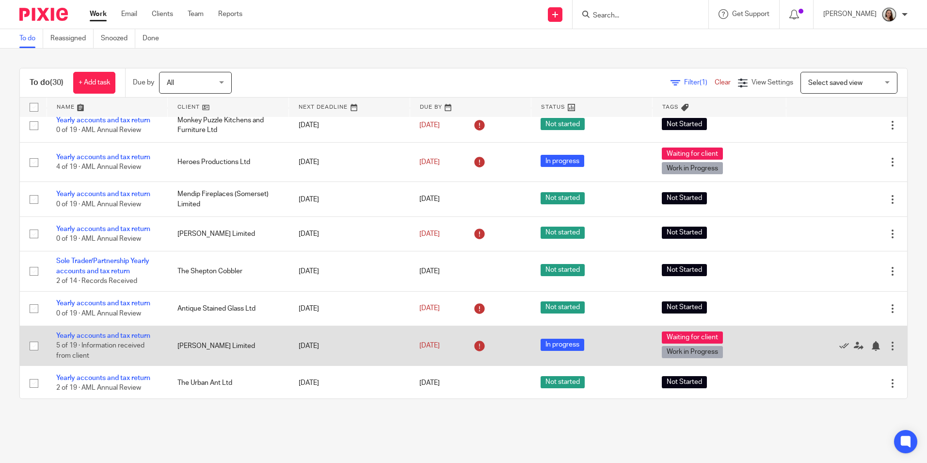
scroll to position [582, 0]
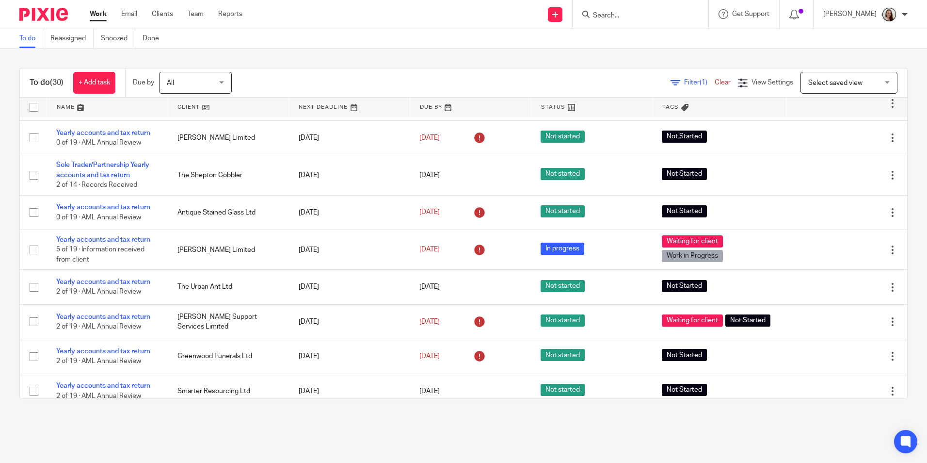
click at [633, 16] on input "Search" at bounding box center [635, 16] width 87 height 9
type input "summer"
click at [638, 43] on link at bounding box center [694, 42] width 208 height 22
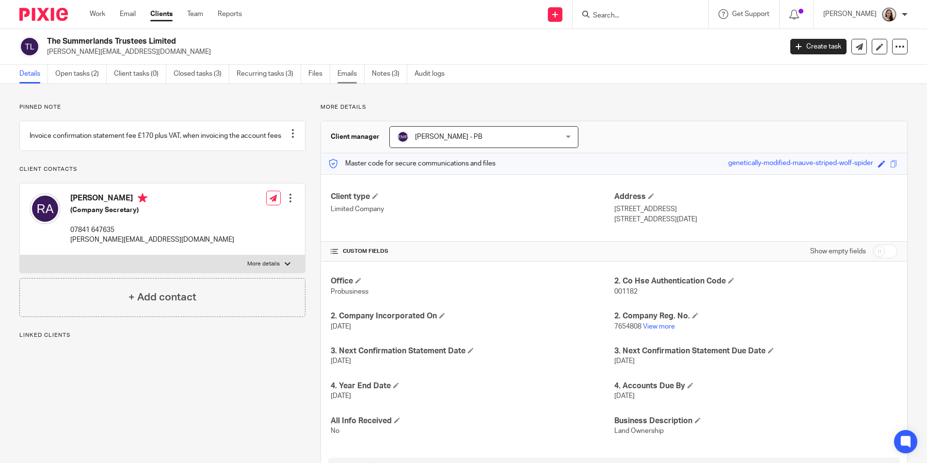
click at [349, 76] on link "Emails" at bounding box center [351, 73] width 27 height 19
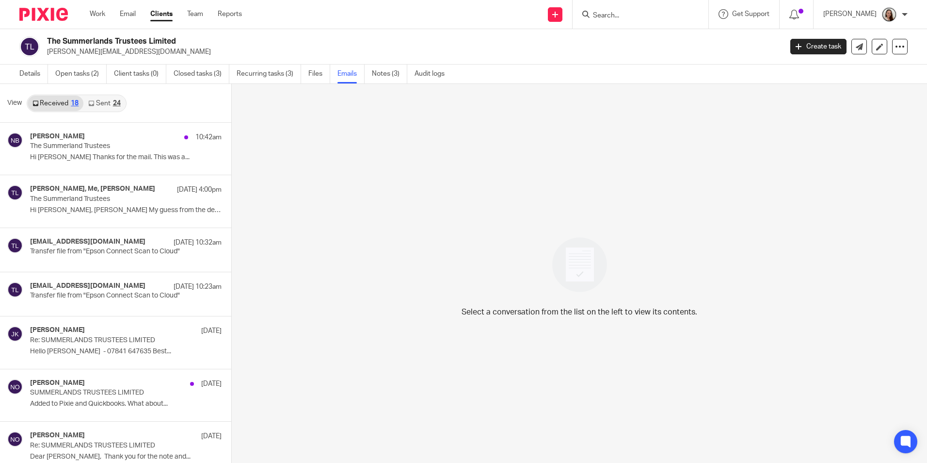
click at [106, 100] on link "Sent 24" at bounding box center [104, 104] width 42 height 16
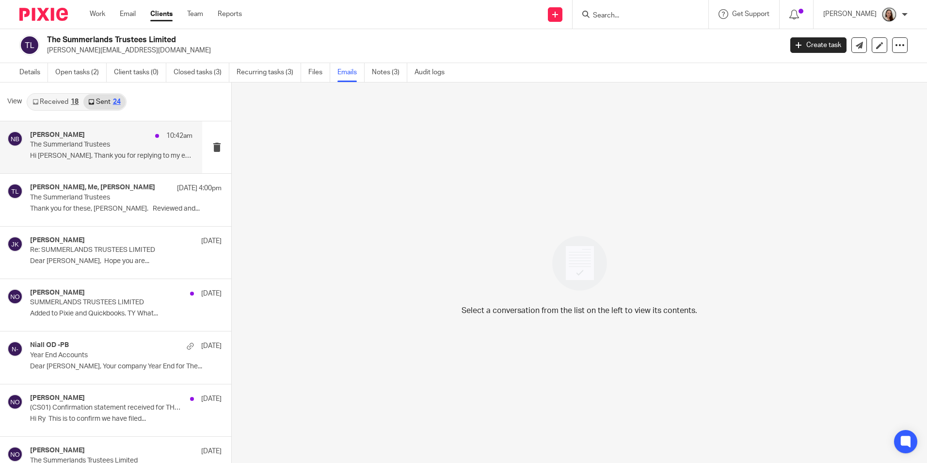
click at [79, 161] on div "Nas Bashir 10:42am The Summerland Trustees Hi Ray, Thank you for replying to my…" at bounding box center [111, 147] width 162 height 32
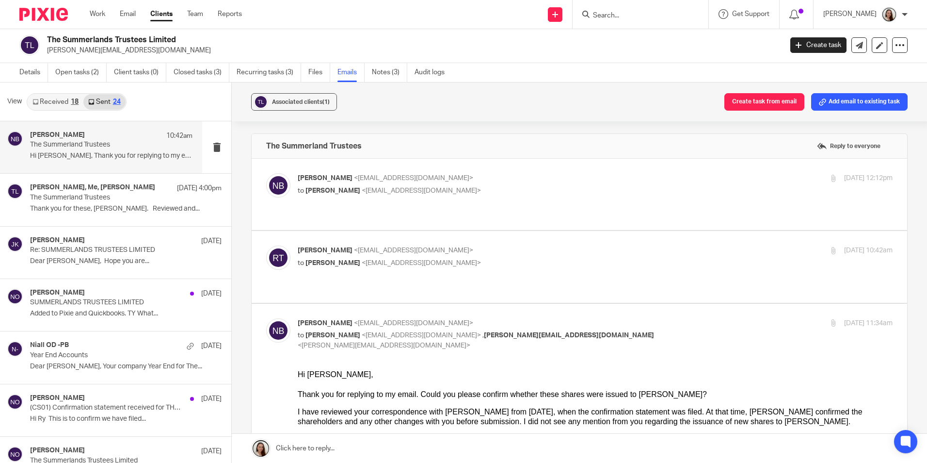
scroll to position [0, 0]
click at [52, 99] on link "Received 18" at bounding box center [56, 102] width 56 height 16
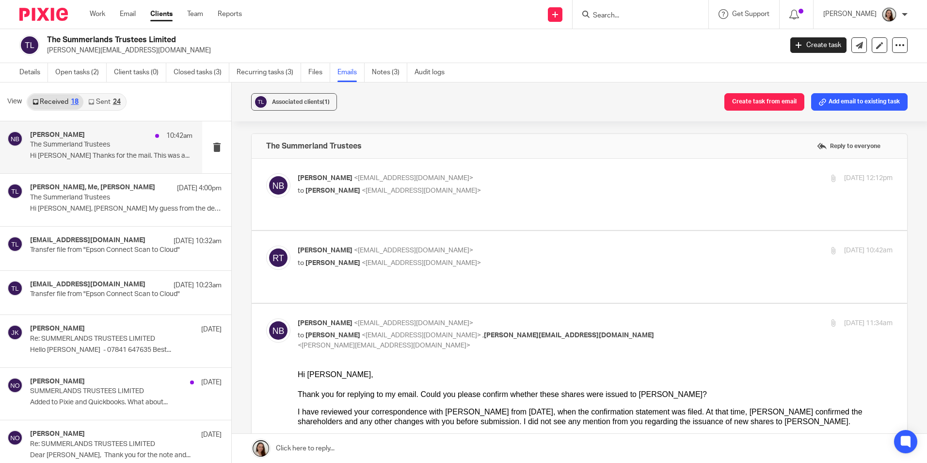
click at [60, 127] on div "Nas Bashir 10:42am The Summerland Trustees Hi Nas Thanks for the mail. This was…" at bounding box center [101, 147] width 202 height 52
drag, startPoint x: 165, startPoint y: 98, endPoint x: 308, endPoint y: 2, distance: 172.7
click at [165, 98] on div "View Received 18 Sent 24" at bounding box center [115, 101] width 231 height 39
click at [96, 9] on link "Work" at bounding box center [98, 14] width 16 height 10
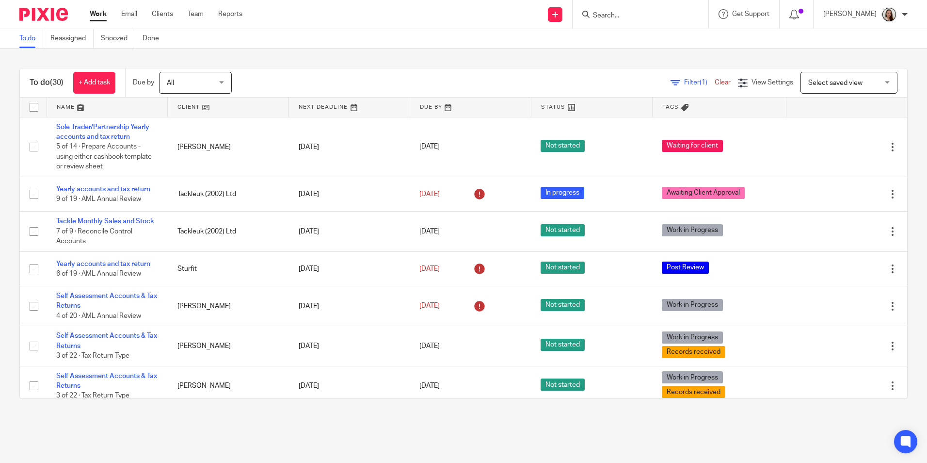
click at [153, 414] on div "To do (30) + Add task Due by All All [DATE] [DATE] This week Next week This mon…" at bounding box center [463, 233] width 927 height 370
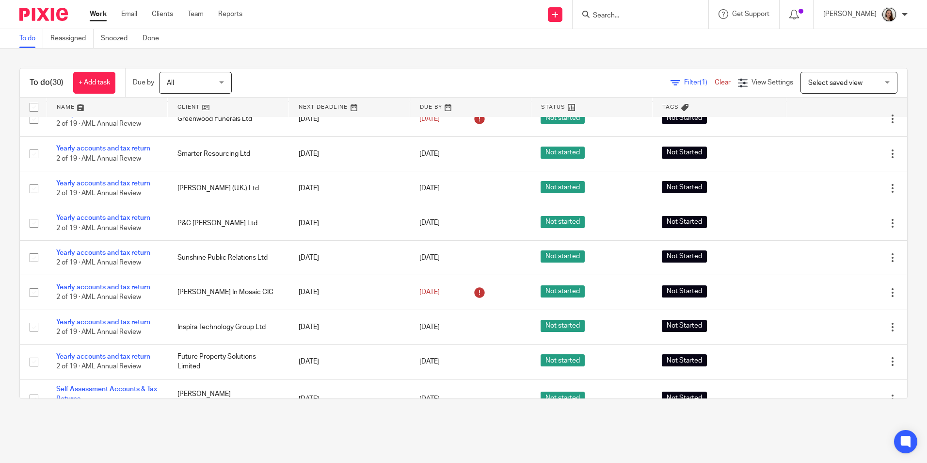
scroll to position [849, 0]
